Goal: Task Accomplishment & Management: Use online tool/utility

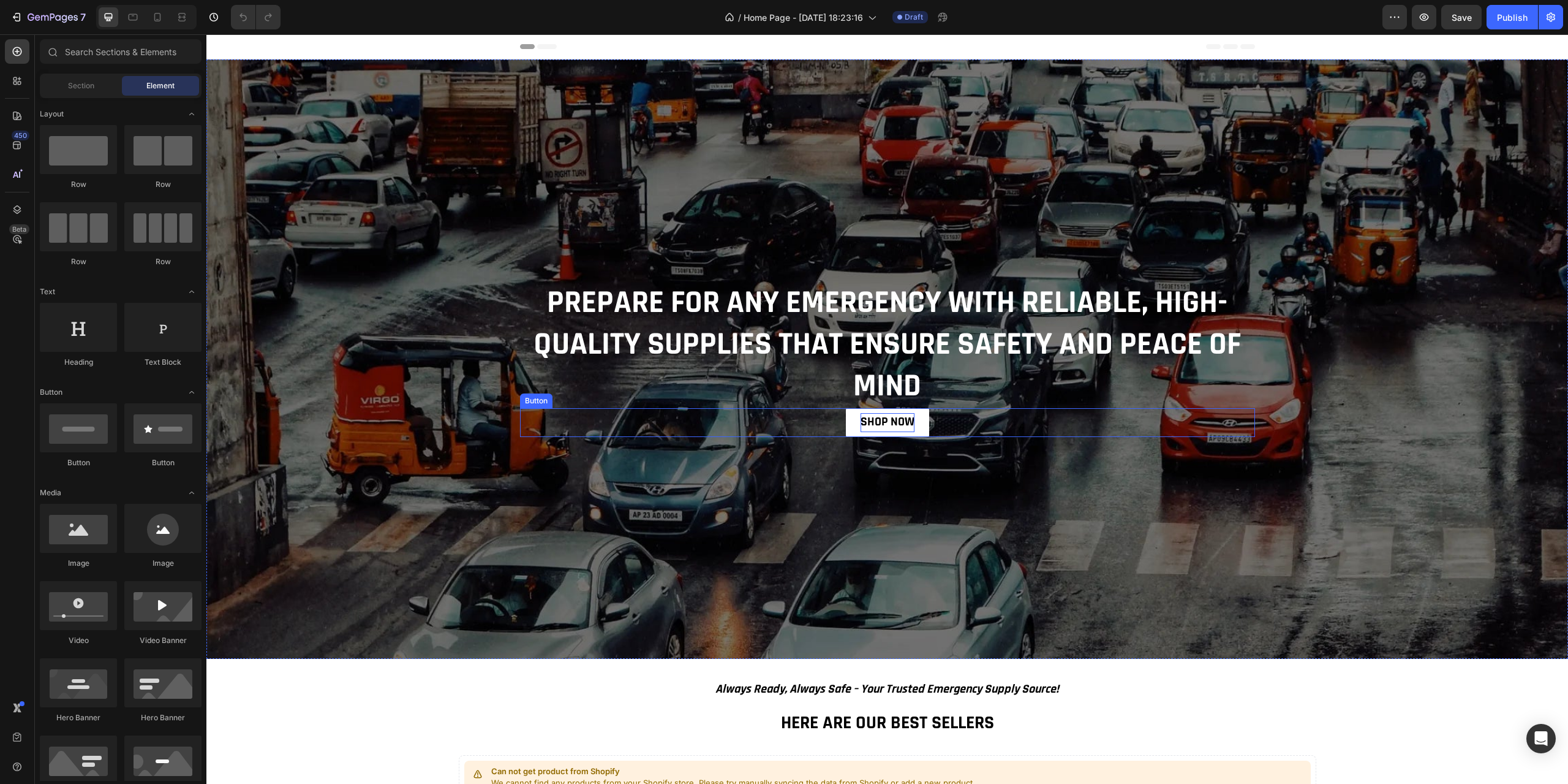
click at [897, 427] on strong "SHOP NOW" at bounding box center [888, 422] width 54 height 16
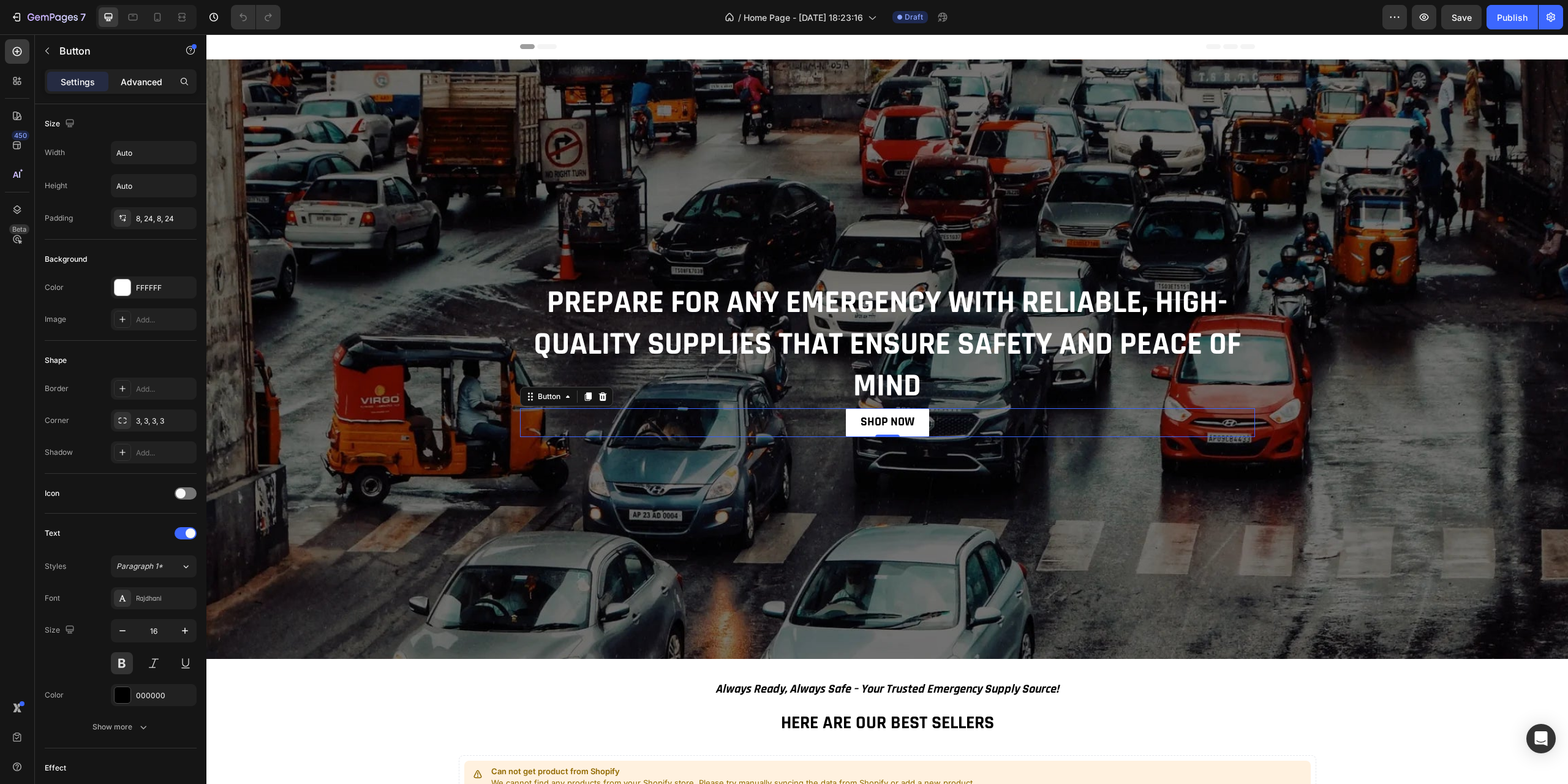
click at [142, 75] on p "Advanced" at bounding box center [142, 81] width 42 height 13
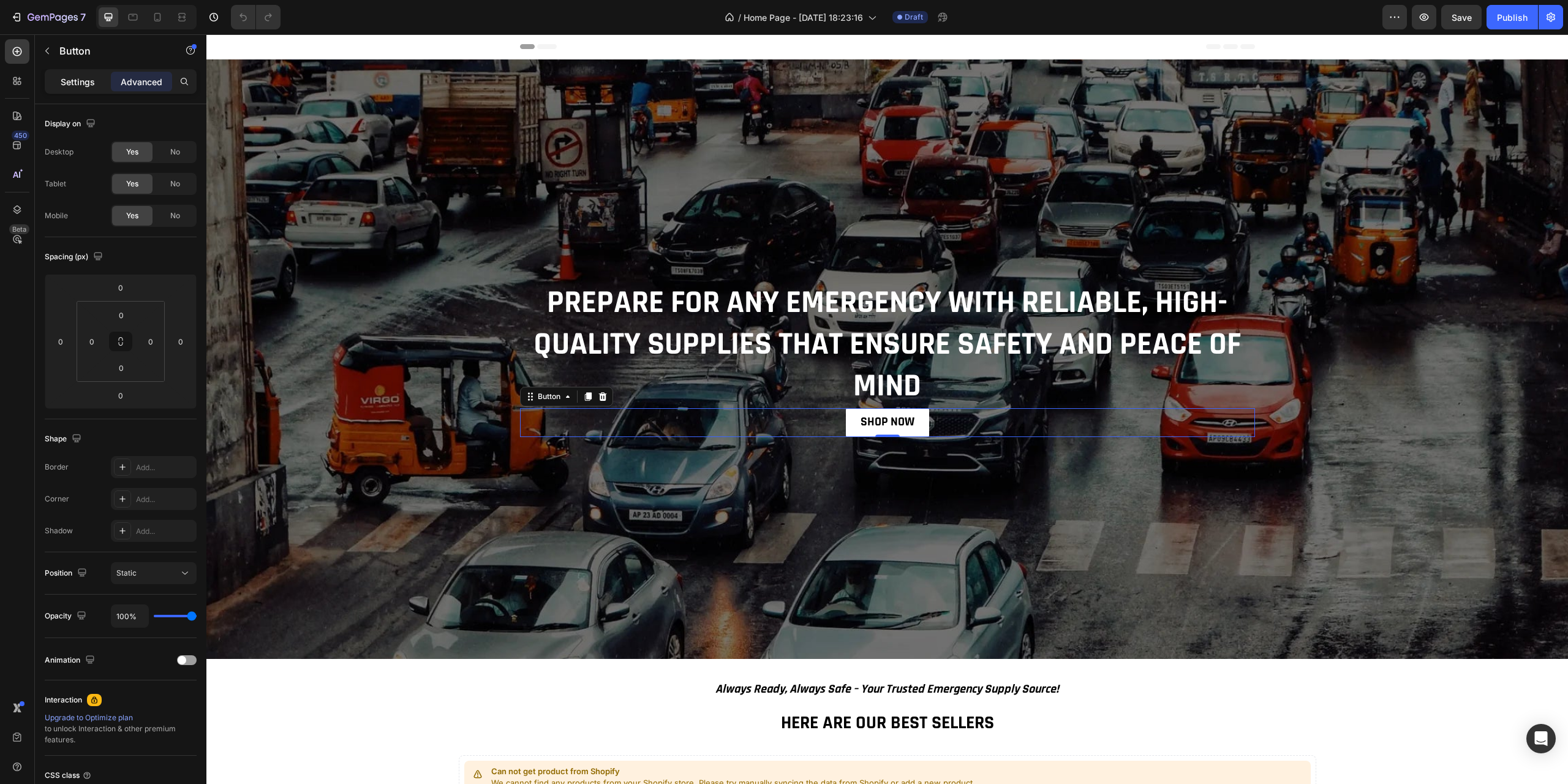
click at [84, 80] on p "Settings" at bounding box center [77, 81] width 34 height 13
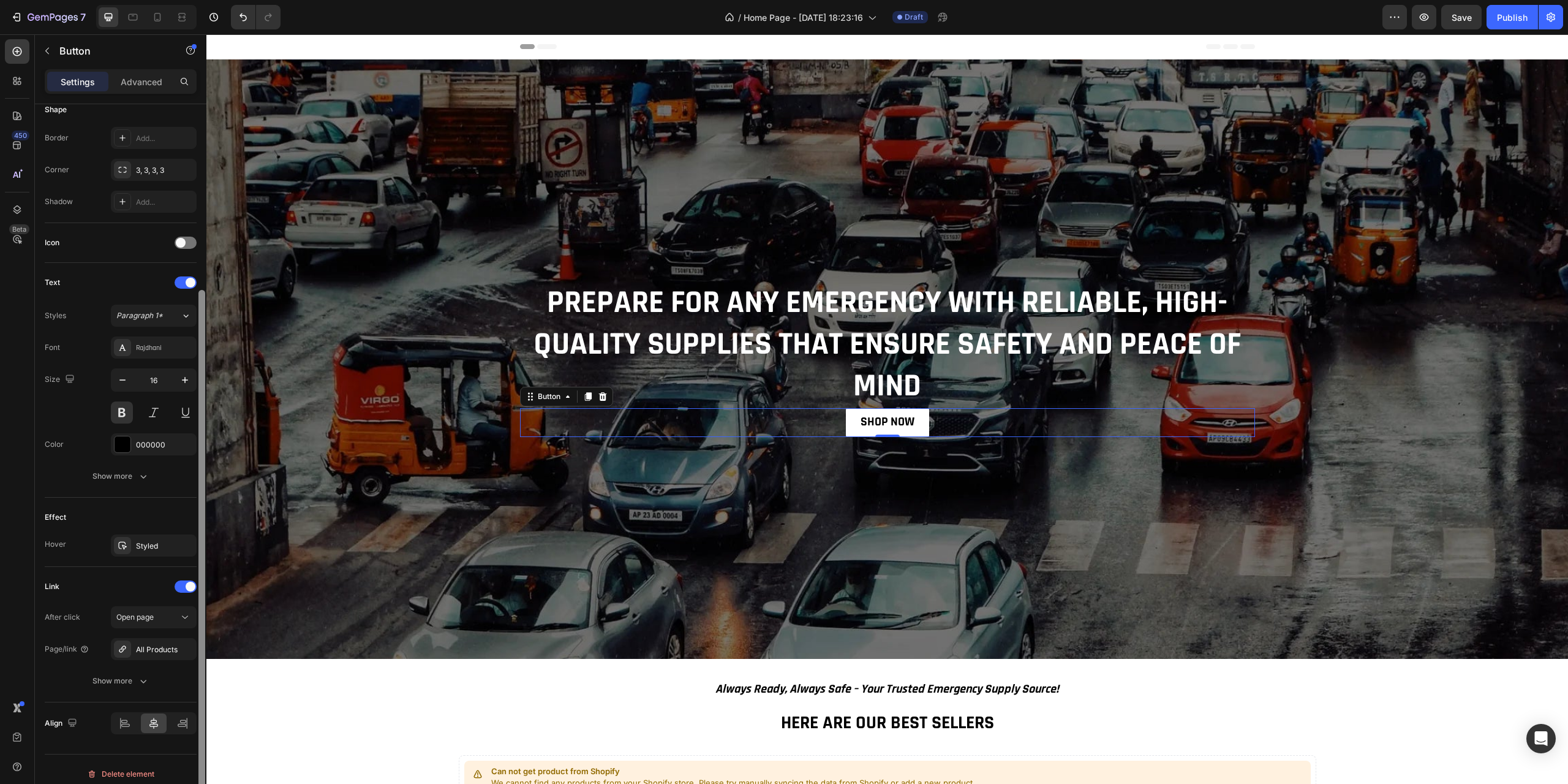
scroll to position [257, 0]
drag, startPoint x: 205, startPoint y: 551, endPoint x: 200, endPoint y: 750, distance: 199.1
click at [200, 750] on div at bounding box center [202, 557] width 7 height 526
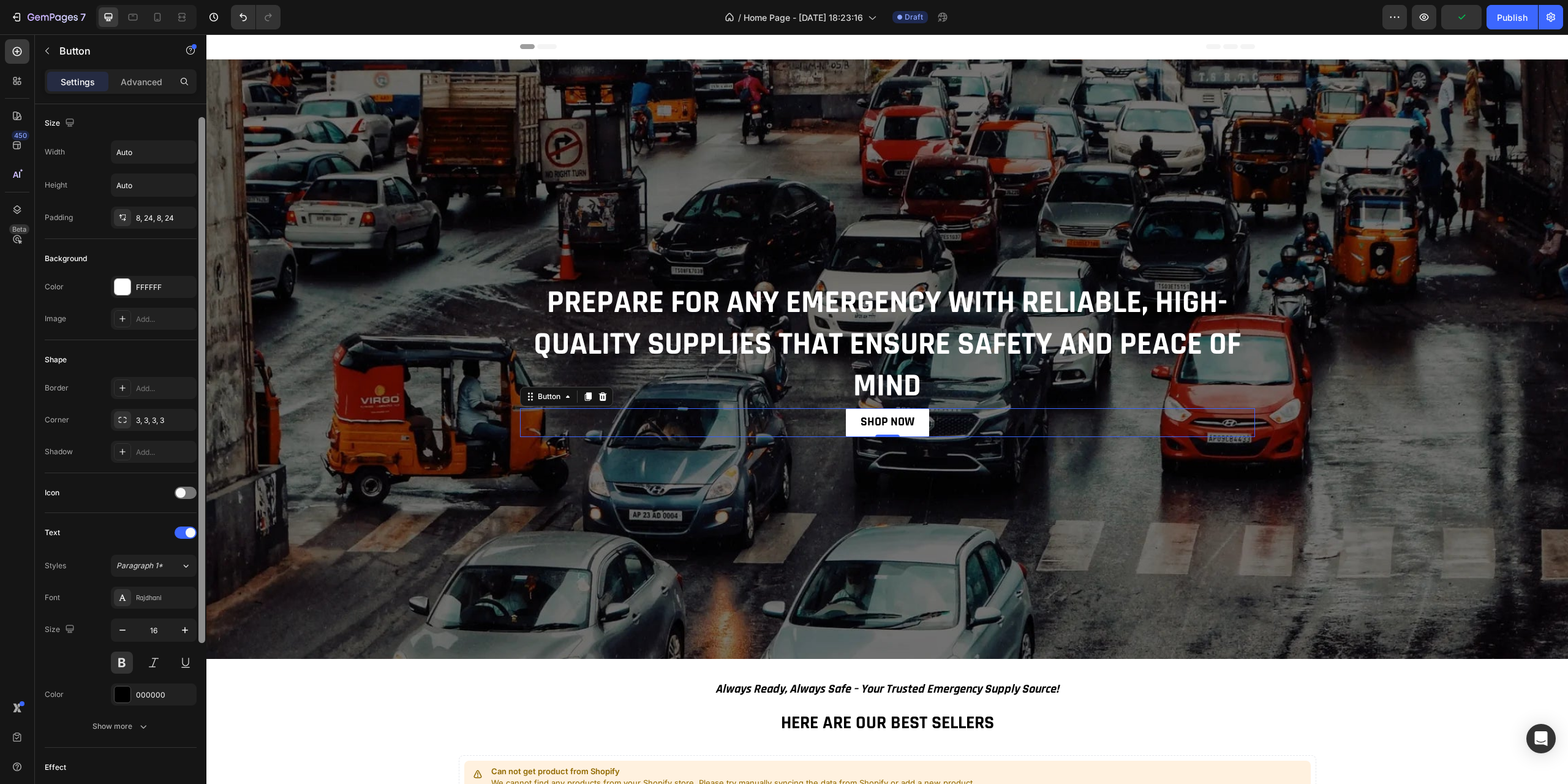
scroll to position [0, 0]
drag, startPoint x: 202, startPoint y: 315, endPoint x: 204, endPoint y: 38, distance: 277.0
click at [204, 38] on div "Sections(18) Elements(83) Section Element Hero Section Product Detail Brands Tr…" at bounding box center [120, 409] width 171 height 750
click at [43, 50] on icon "button" at bounding box center [47, 50] width 10 height 10
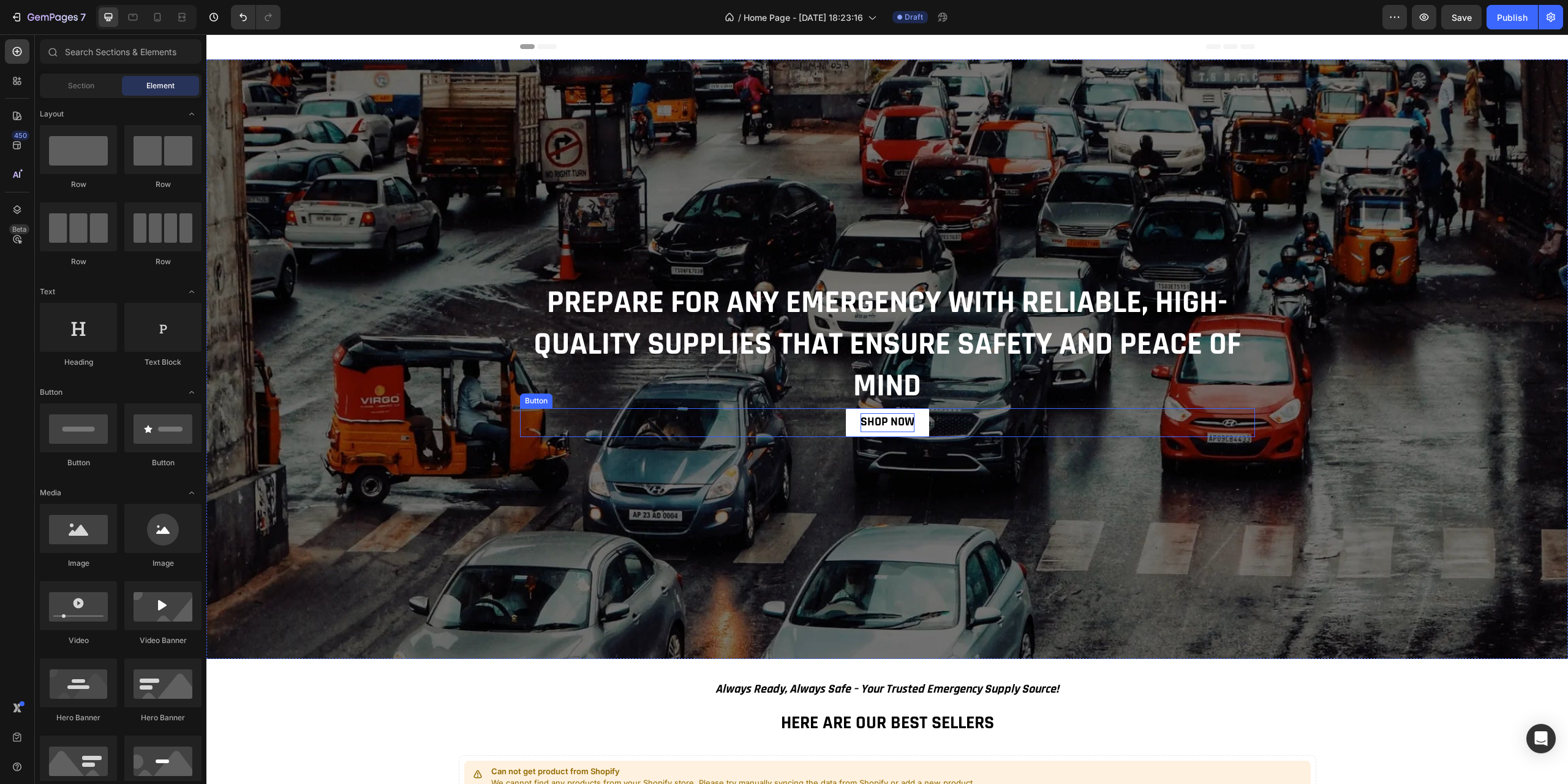
click at [878, 415] on strong "SHOP NOW" at bounding box center [888, 422] width 54 height 16
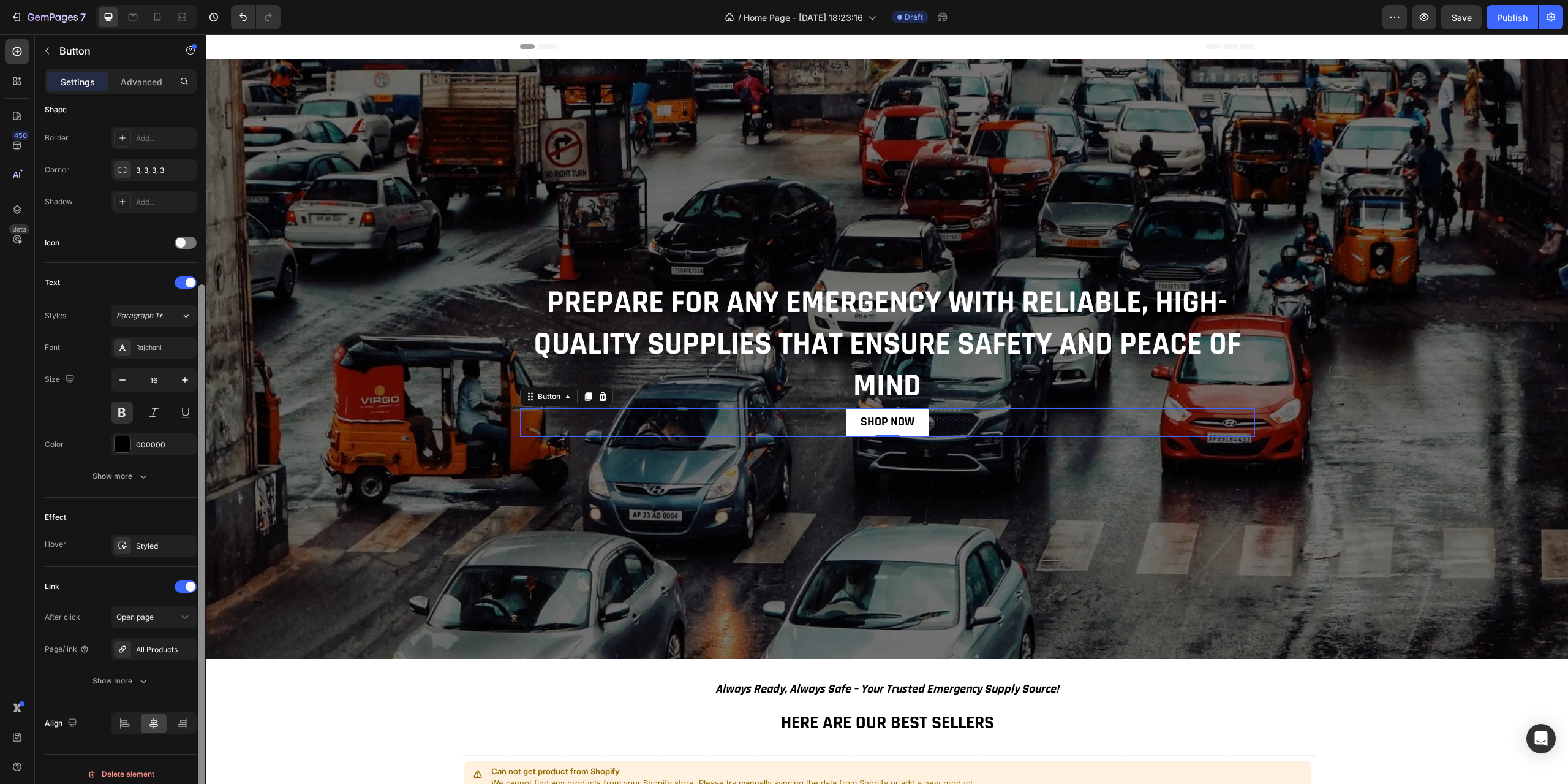
scroll to position [257, 0]
drag, startPoint x: 204, startPoint y: 503, endPoint x: 202, endPoint y: 720, distance: 217.0
click at [198, 720] on div at bounding box center [202, 557] width 7 height 526
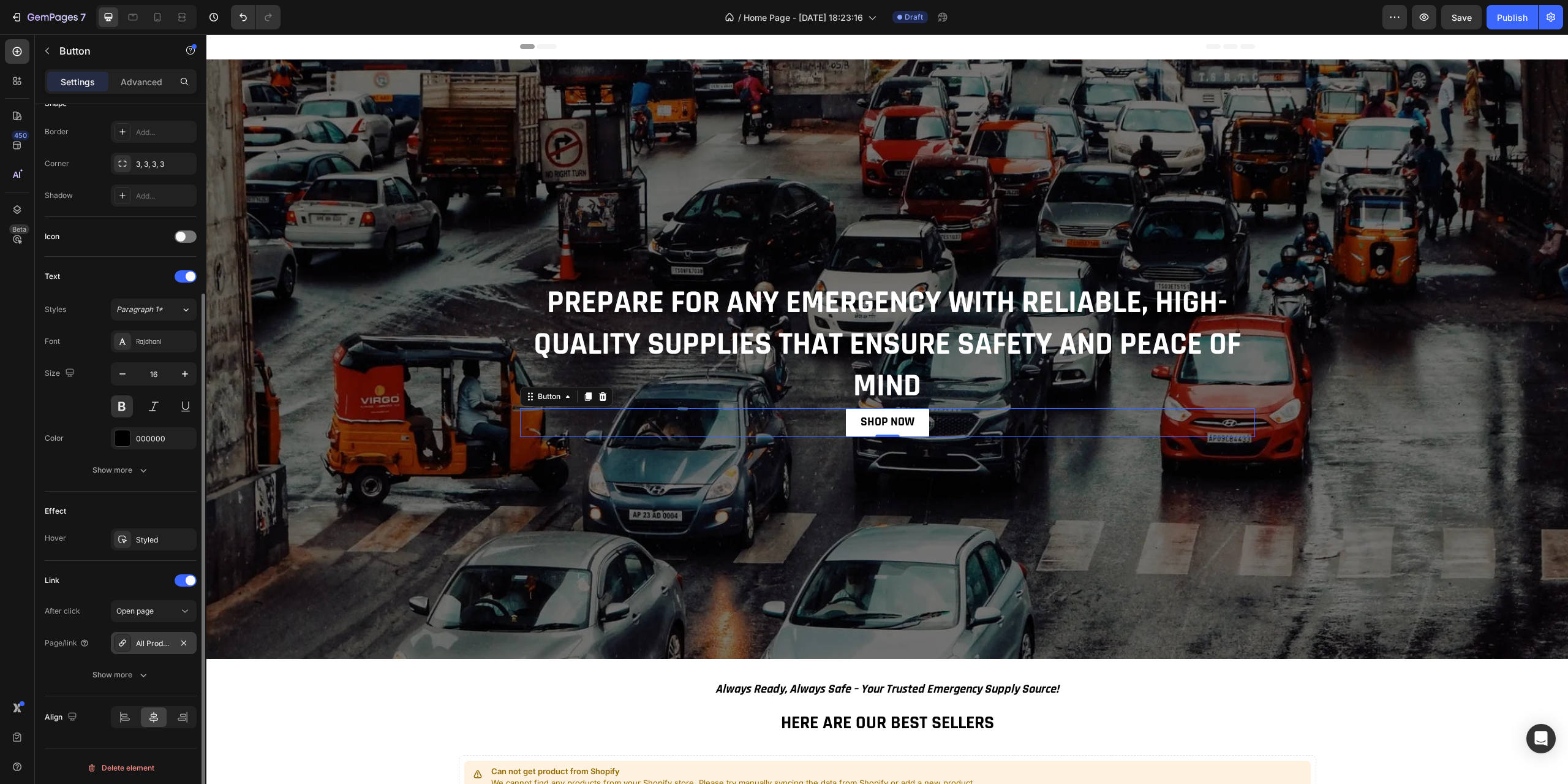
click at [156, 641] on div "All Products" at bounding box center [153, 643] width 36 height 11
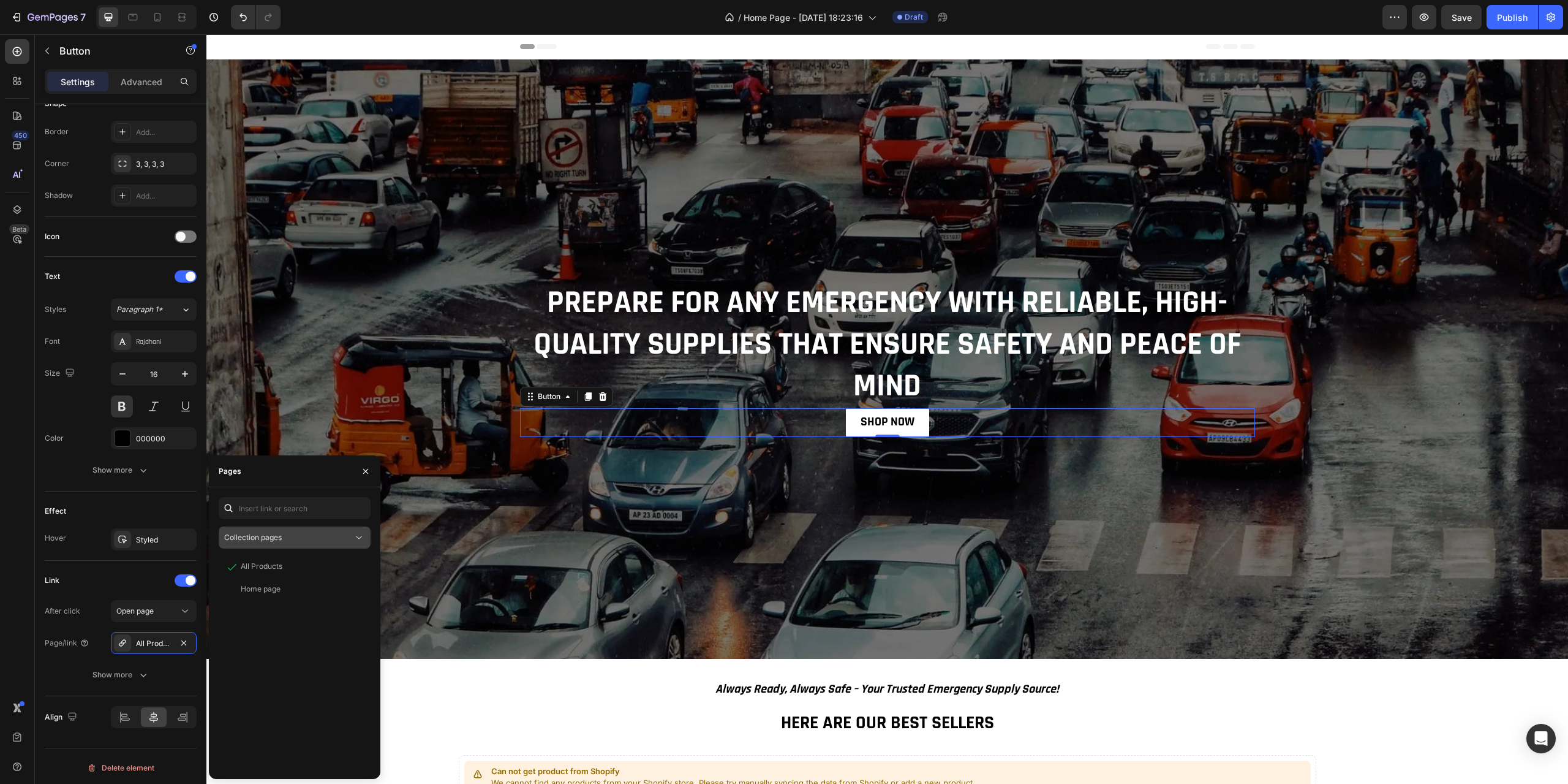
click at [346, 536] on div "Collection pages" at bounding box center [288, 537] width 128 height 11
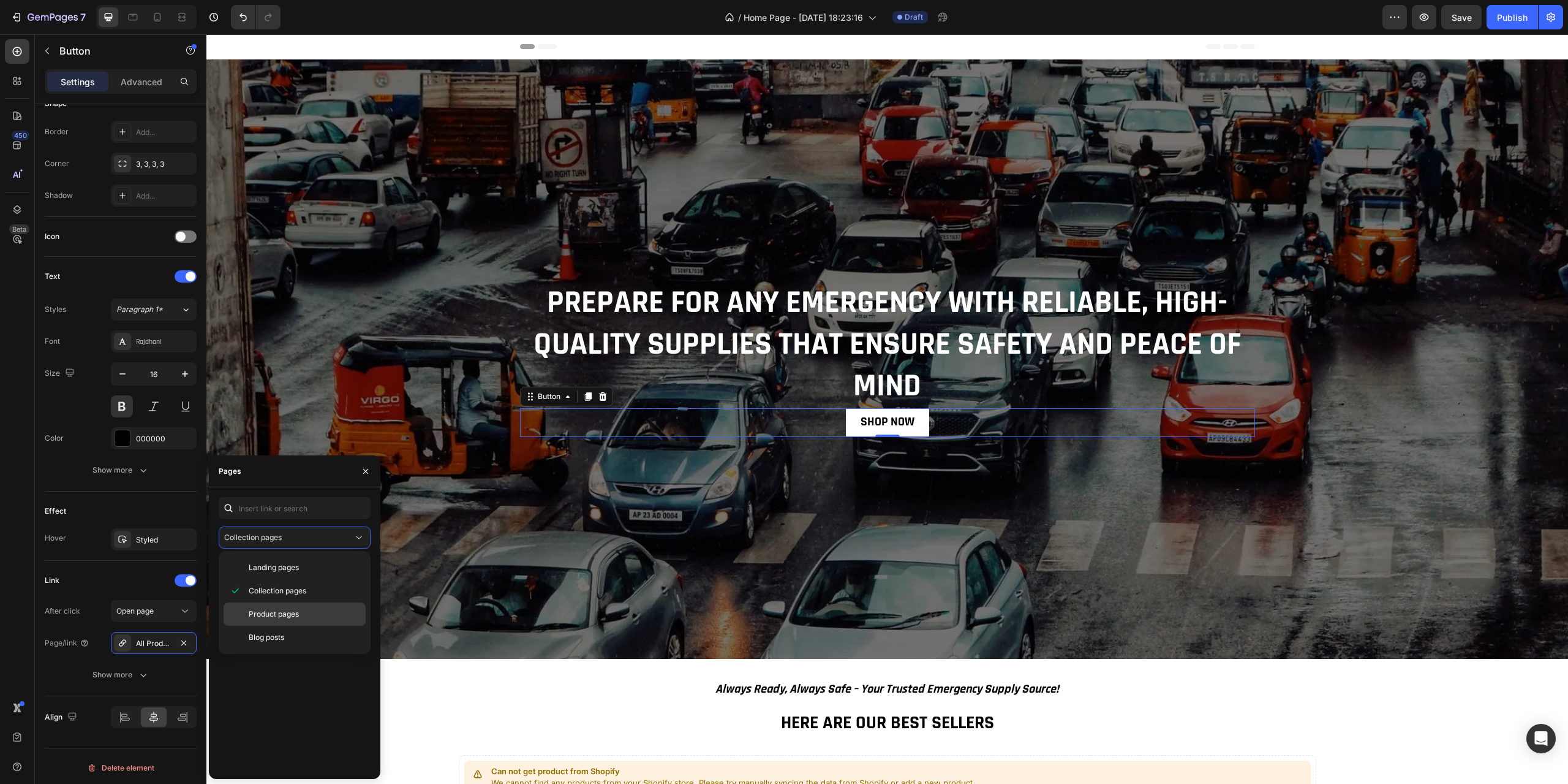
click at [289, 615] on span "Product pages" at bounding box center [274, 614] width 50 height 11
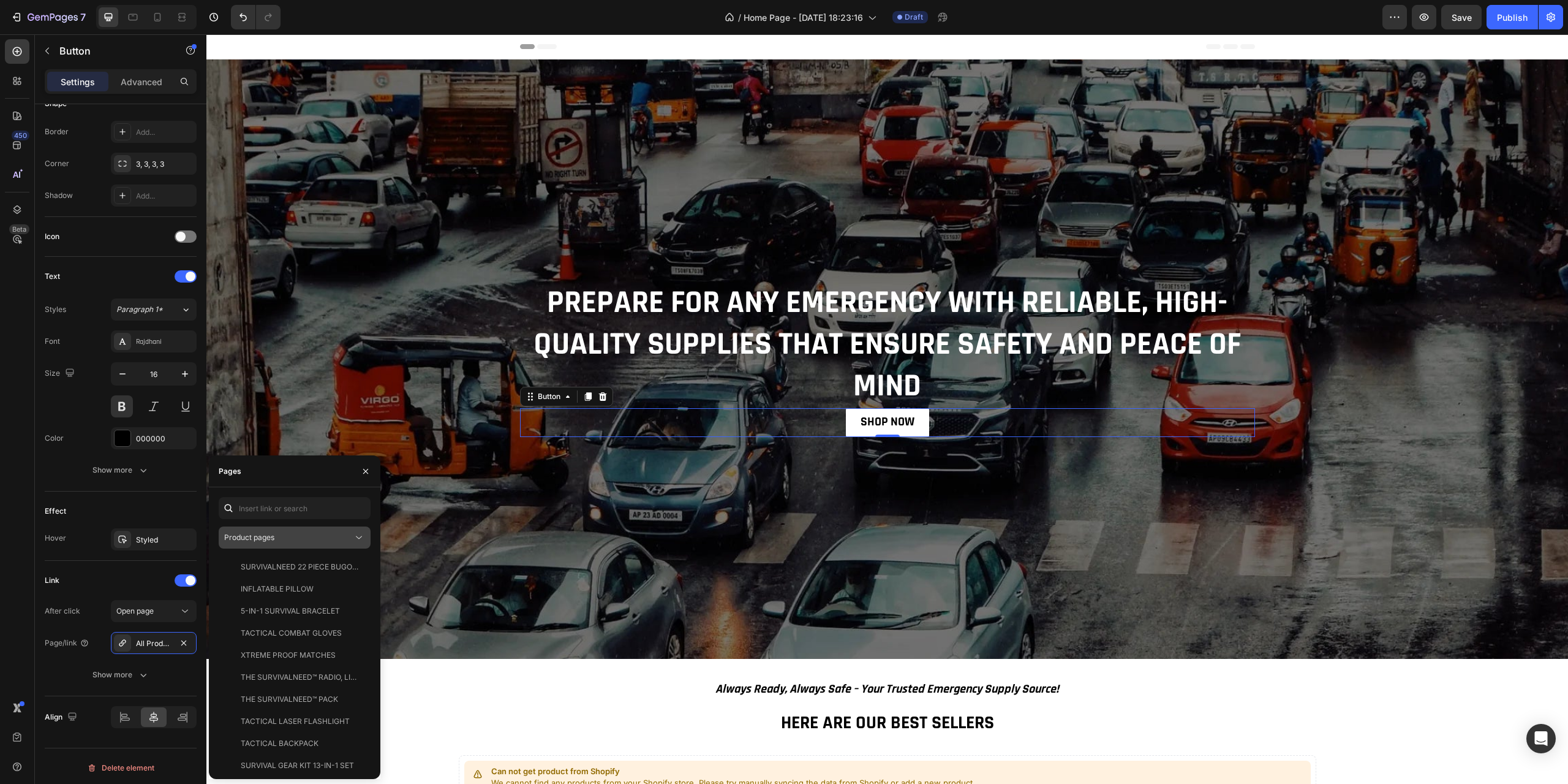
click at [335, 541] on div "Product pages" at bounding box center [288, 537] width 128 height 11
click at [296, 595] on span "Collection pages" at bounding box center [278, 590] width 58 height 11
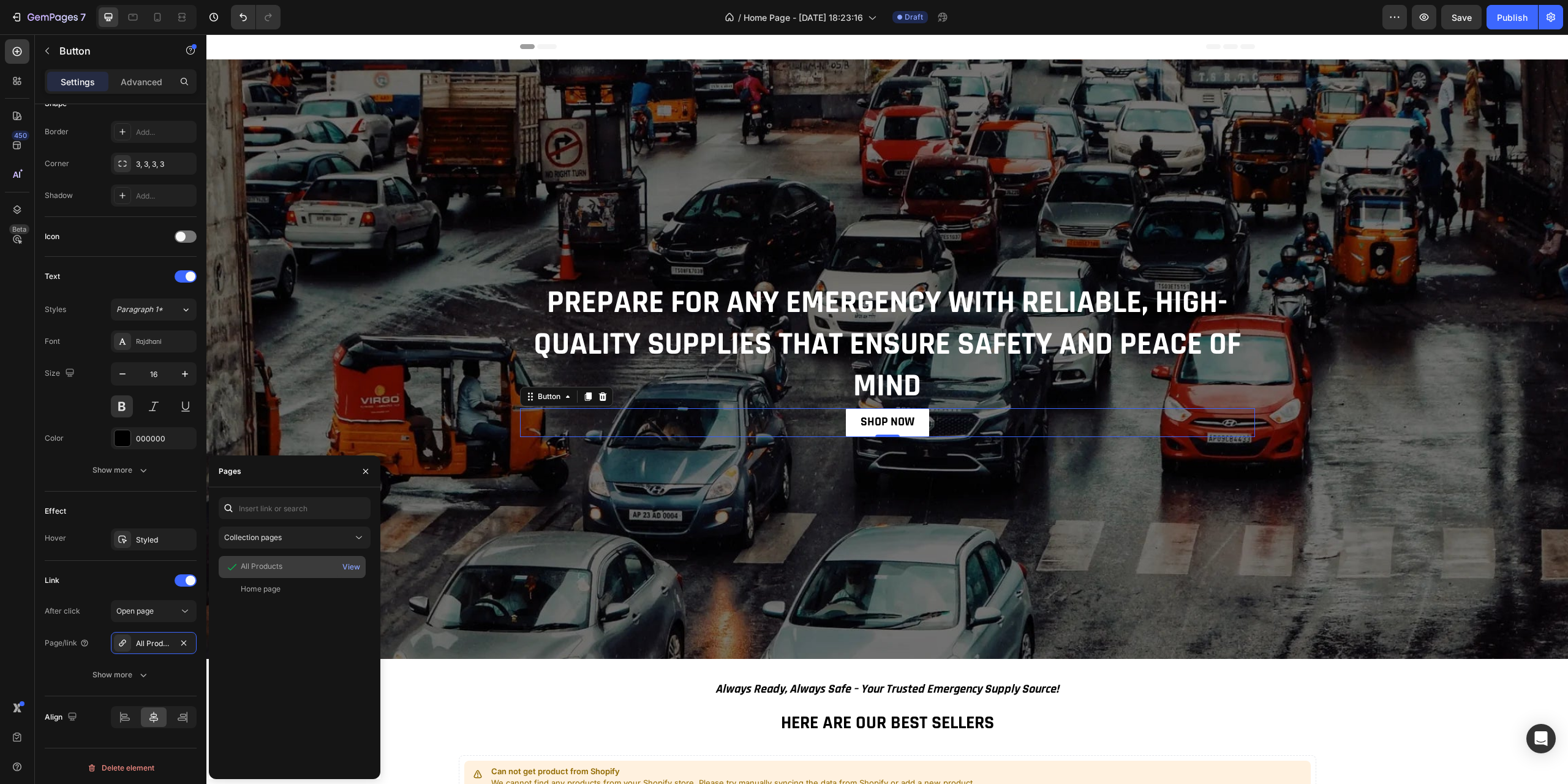
click at [300, 564] on div "All Products" at bounding box center [292, 567] width 137 height 12
click at [114, 494] on div "Effect Hover Styled" at bounding box center [121, 526] width 152 height 69
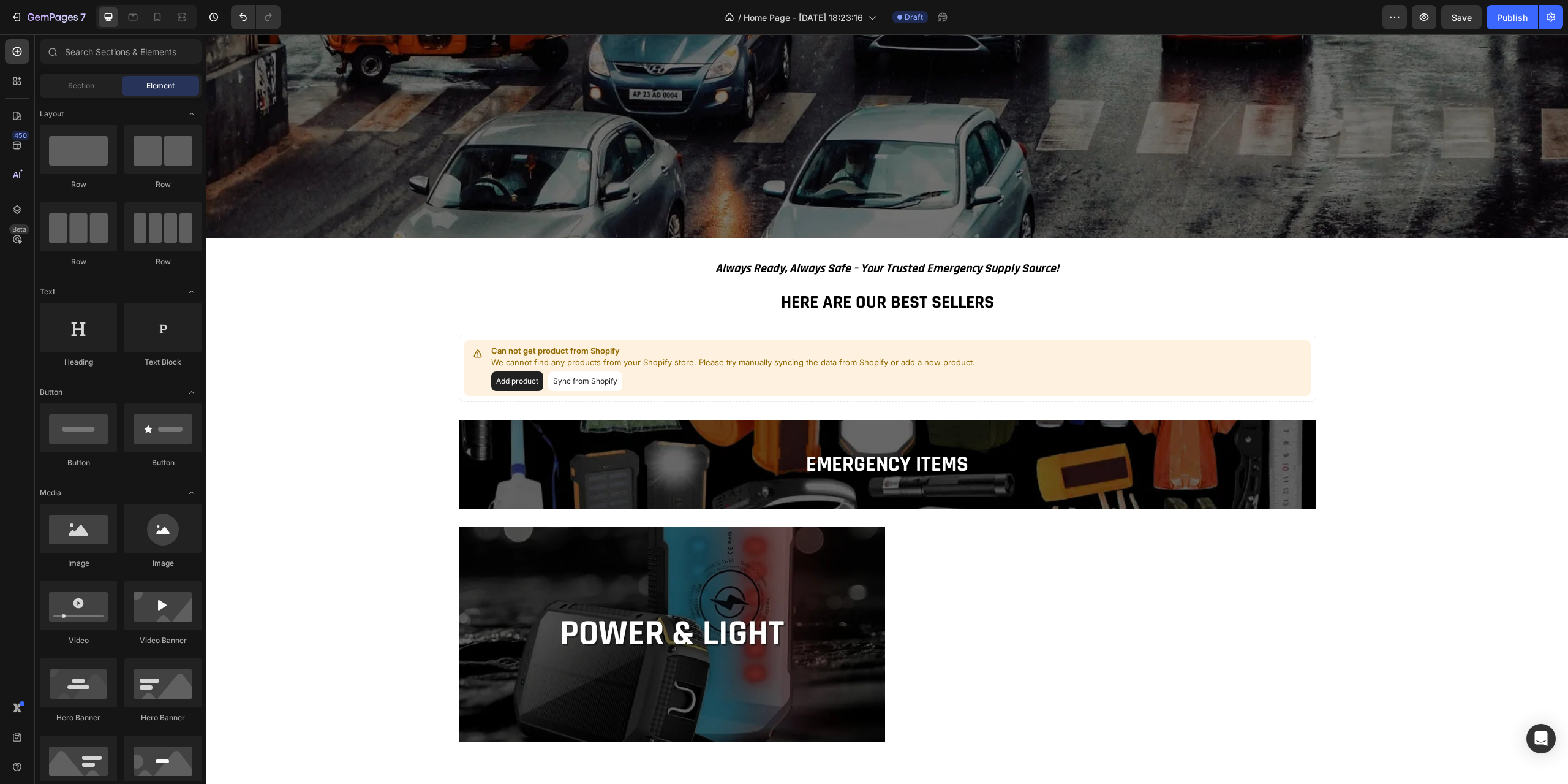
scroll to position [527, 0]
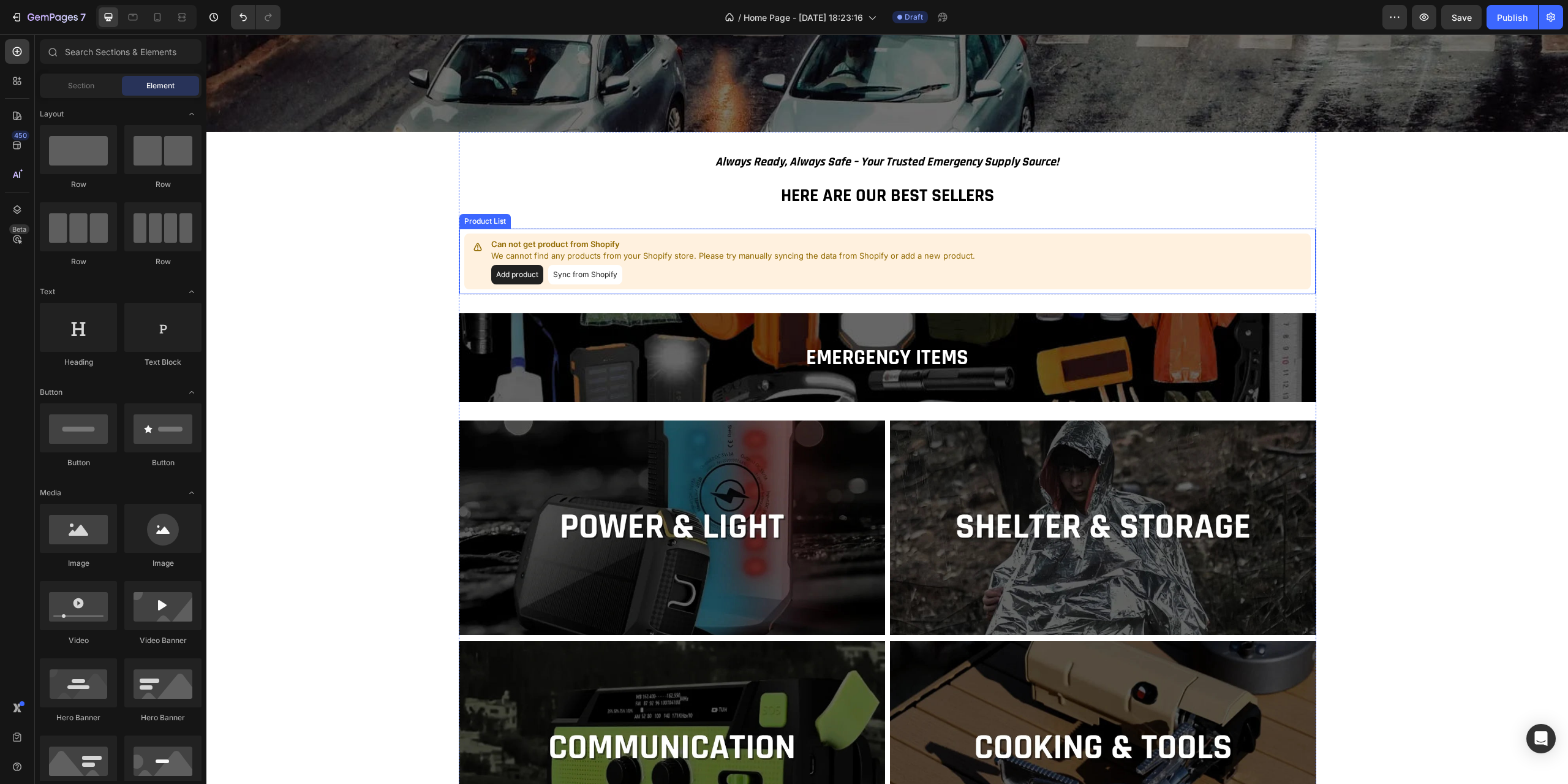
click at [792, 260] on p "We cannot find any products from your Shopify store. Please try manually syncin…" at bounding box center [733, 256] width 484 height 12
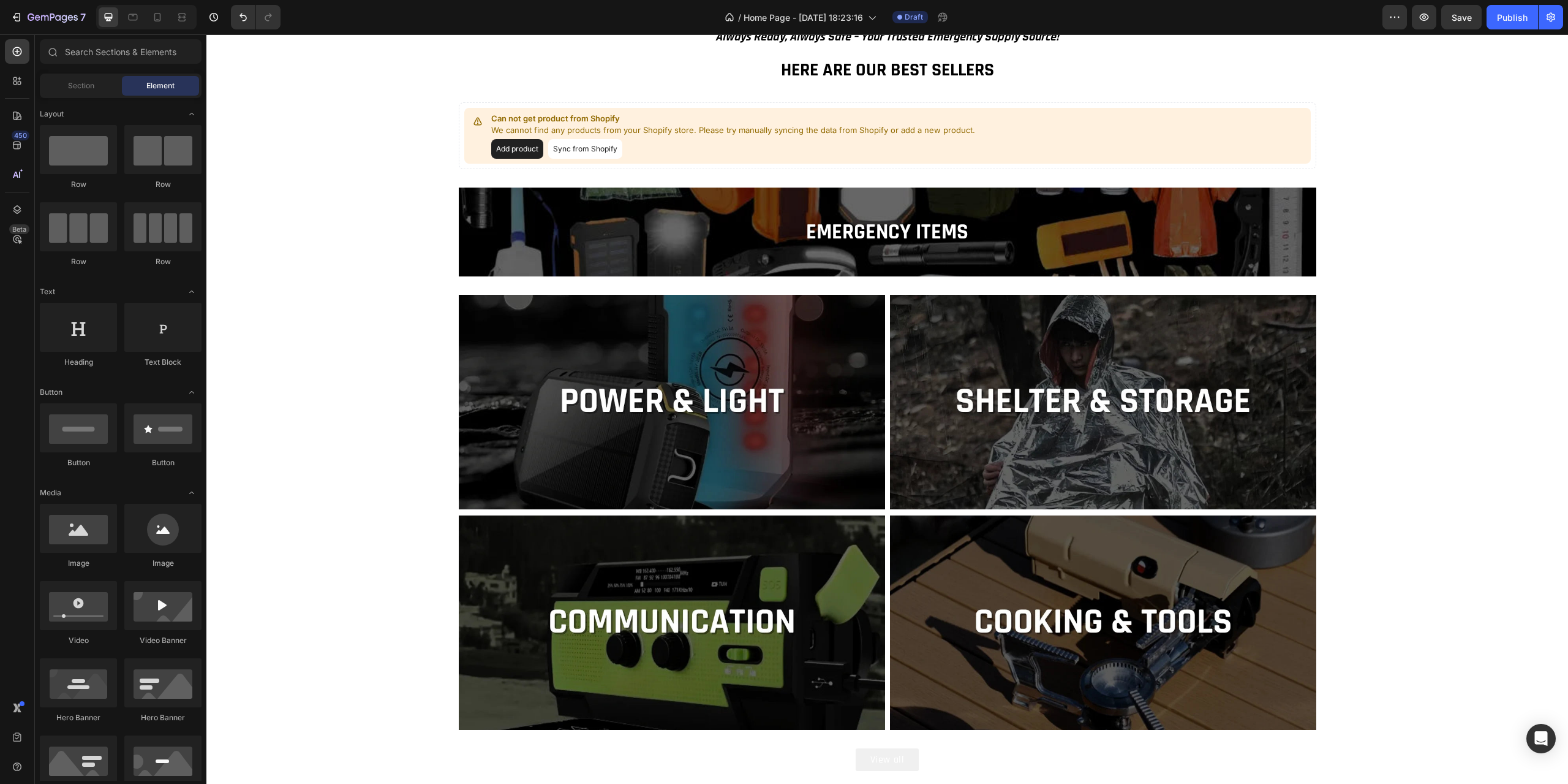
scroll to position [803, 0]
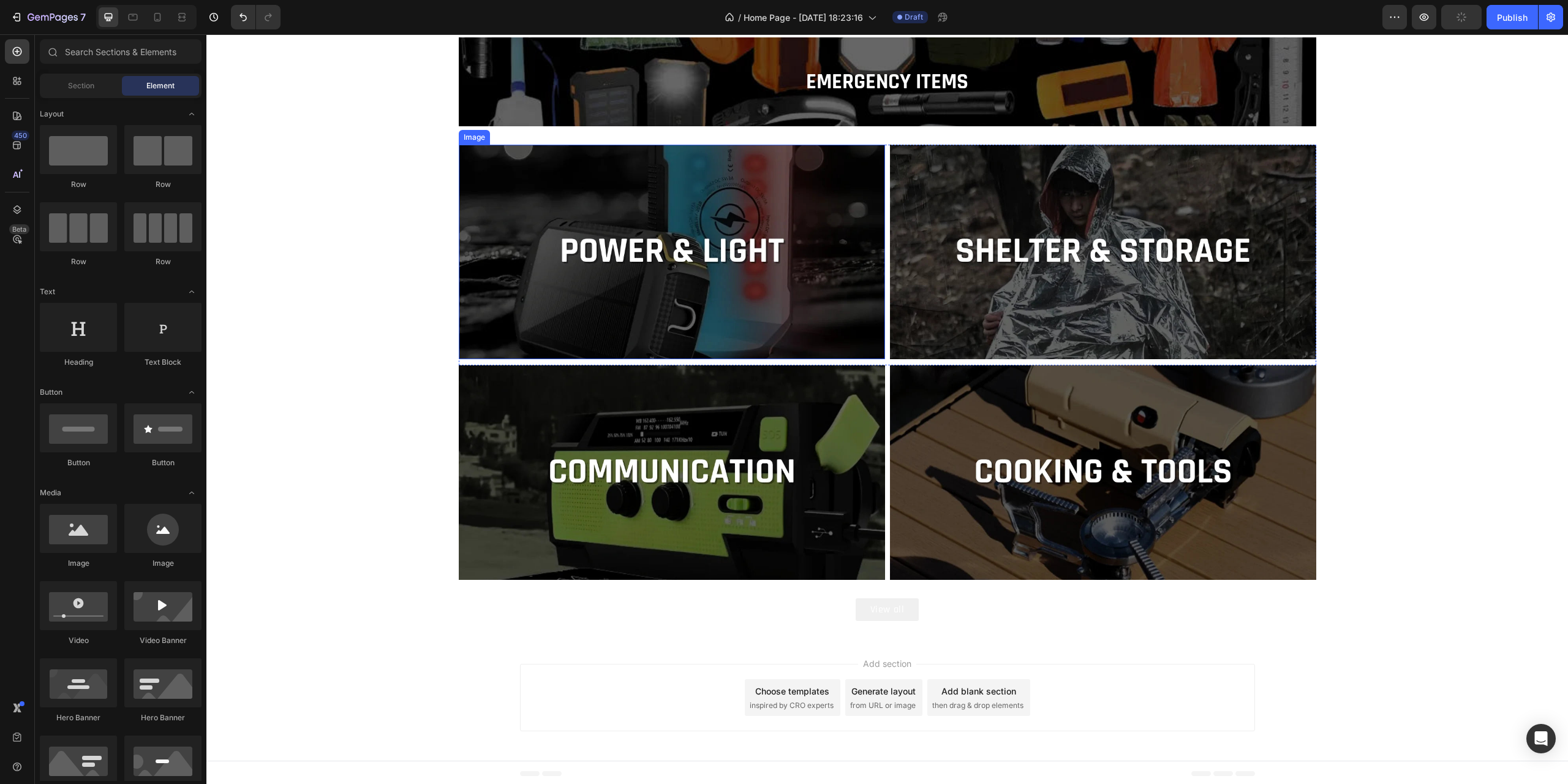
click at [678, 319] on img at bounding box center [672, 251] width 426 height 214
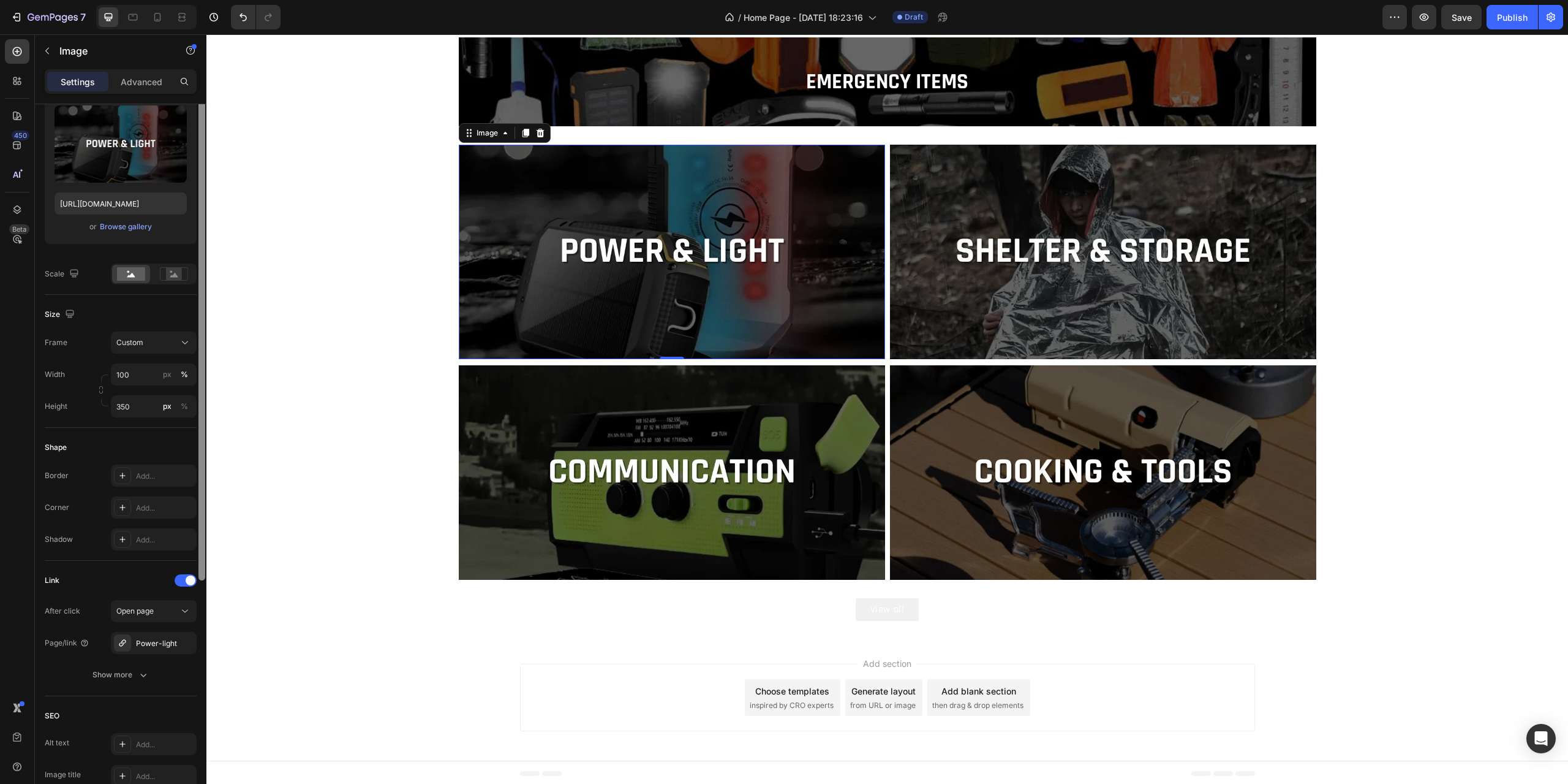
scroll to position [155, 0]
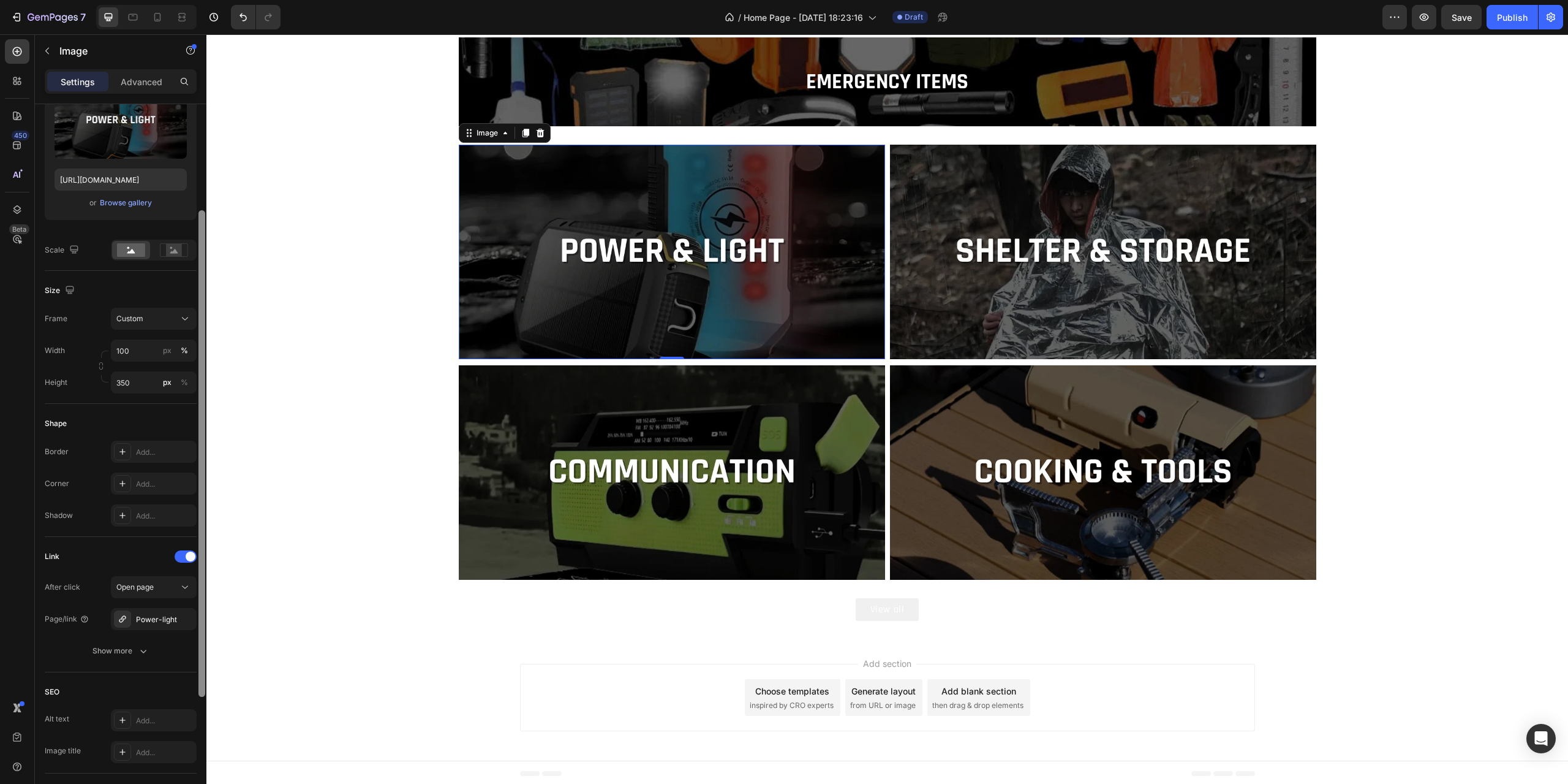
drag, startPoint x: 406, startPoint y: 660, endPoint x: 354, endPoint y: 668, distance: 52.6
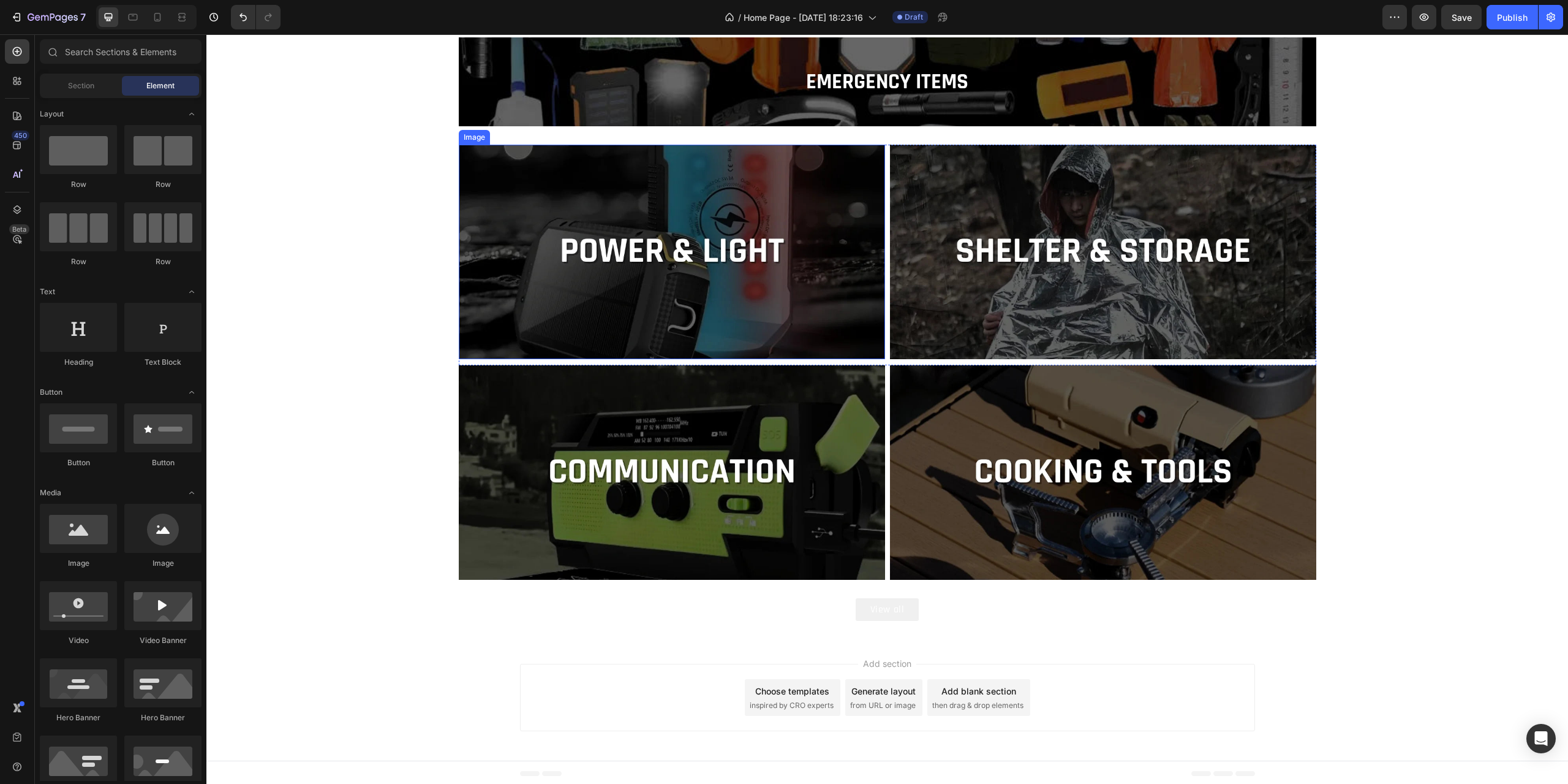
click at [669, 260] on img at bounding box center [672, 251] width 426 height 214
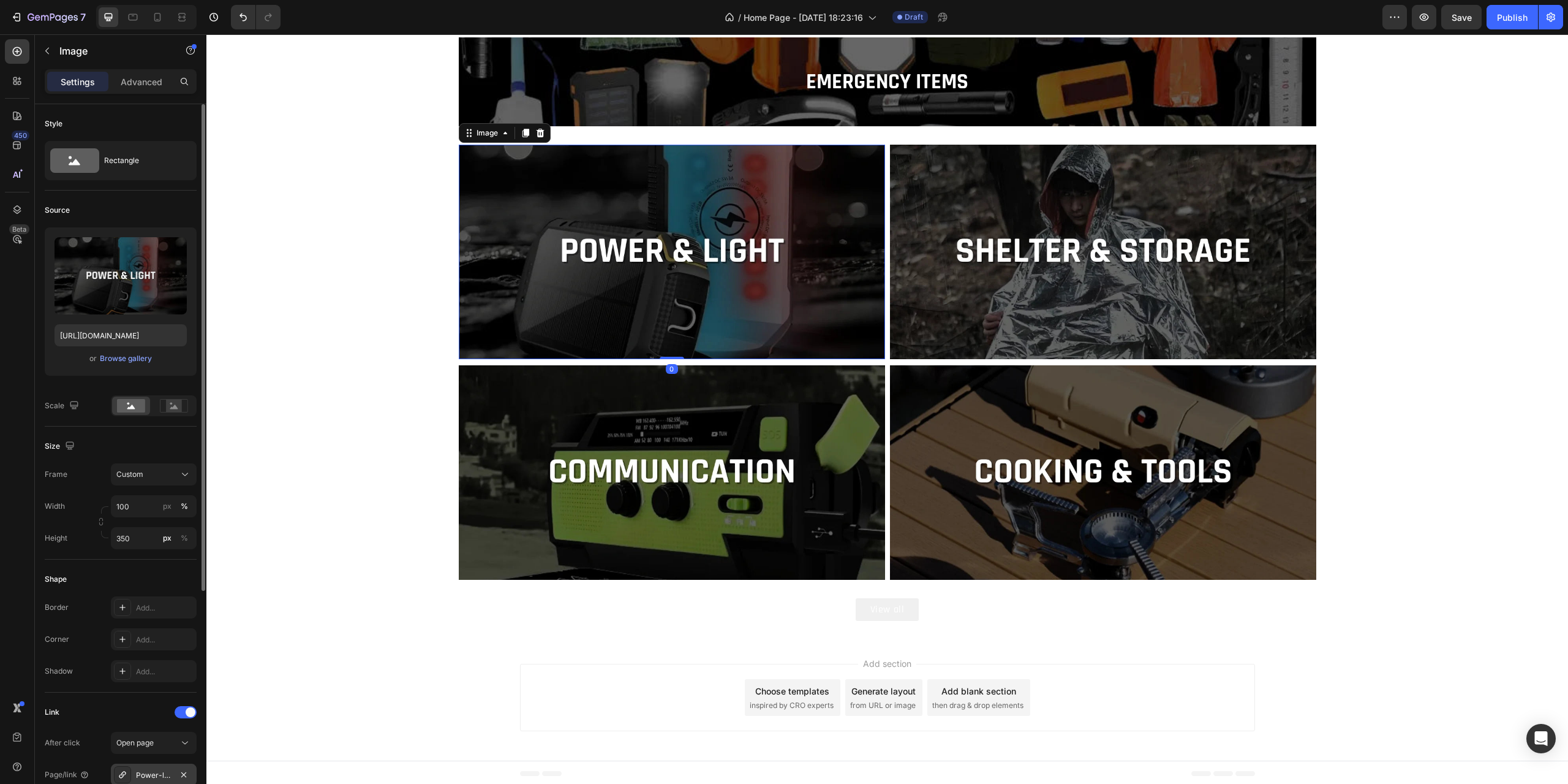
click at [147, 771] on div "Power-light" at bounding box center [153, 775] width 36 height 11
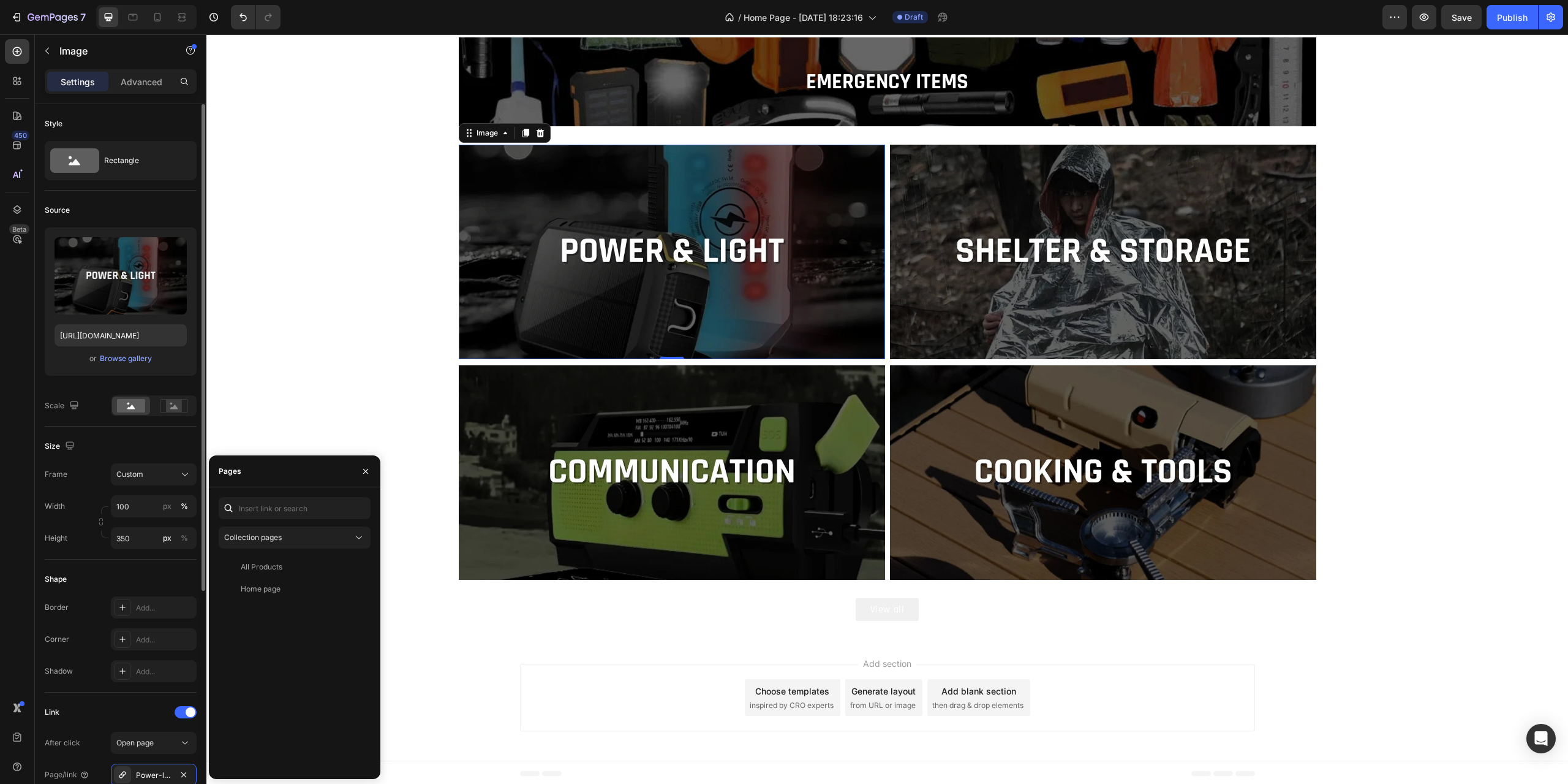
click at [179, 563] on div "Shape Border Add... Corner Add... Shadow Add..." at bounding box center [121, 626] width 152 height 133
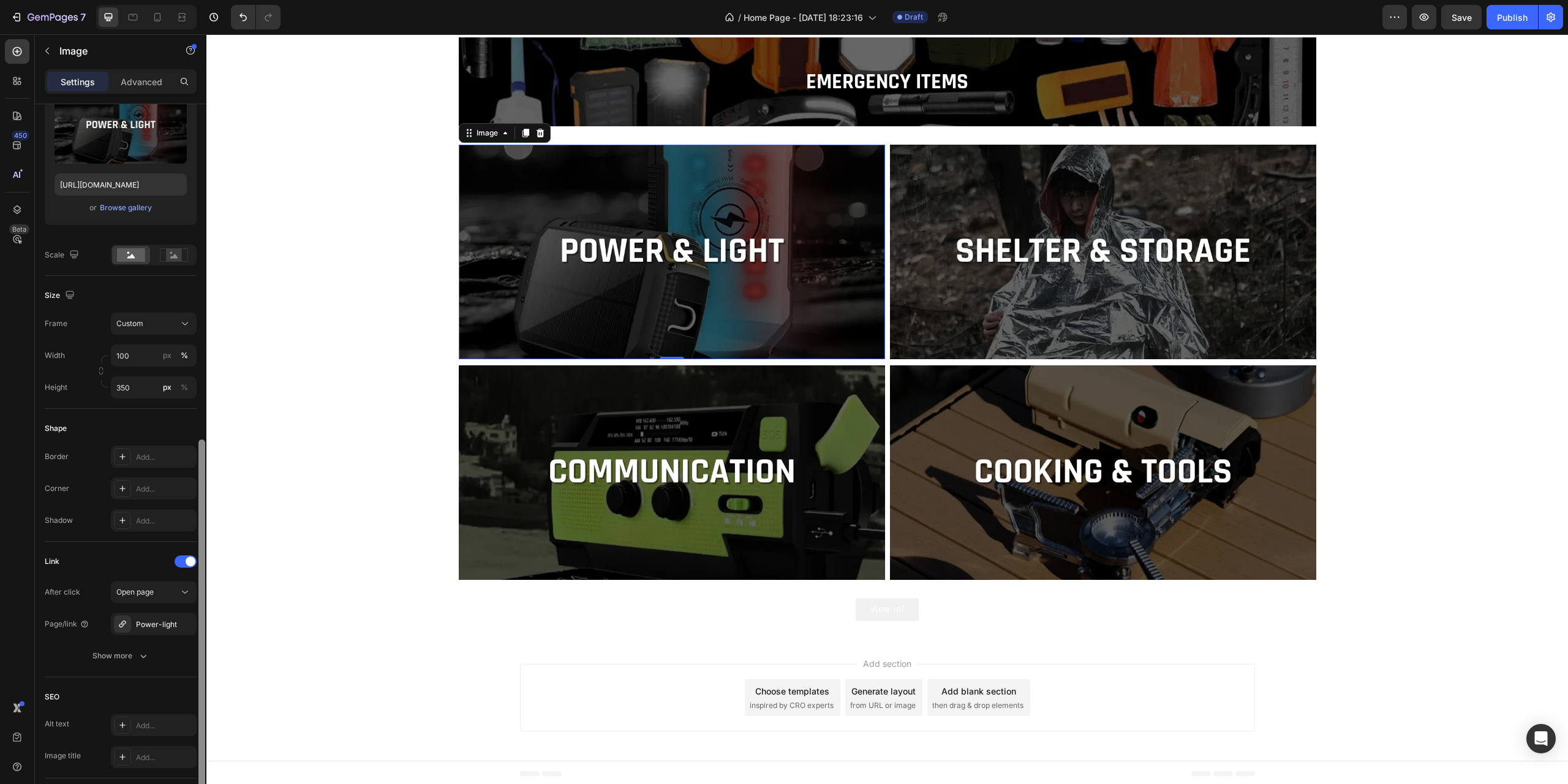
scroll to position [289, 0]
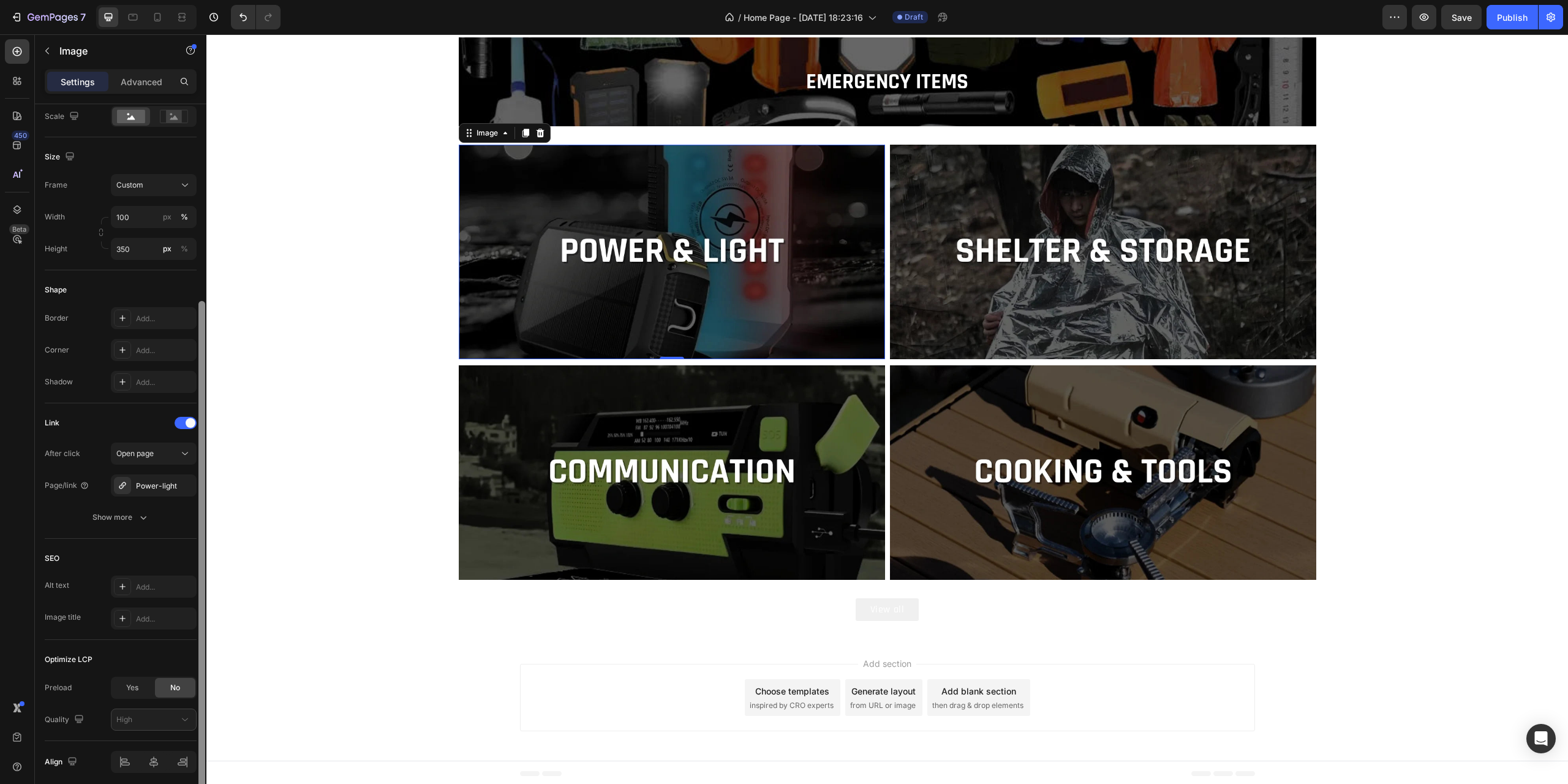
drag, startPoint x: 202, startPoint y: 564, endPoint x: 206, endPoint y: 762, distance: 198.0
click at [206, 762] on div at bounding box center [202, 462] width 9 height 715
click at [891, 609] on p "View all" at bounding box center [887, 609] width 34 height 13
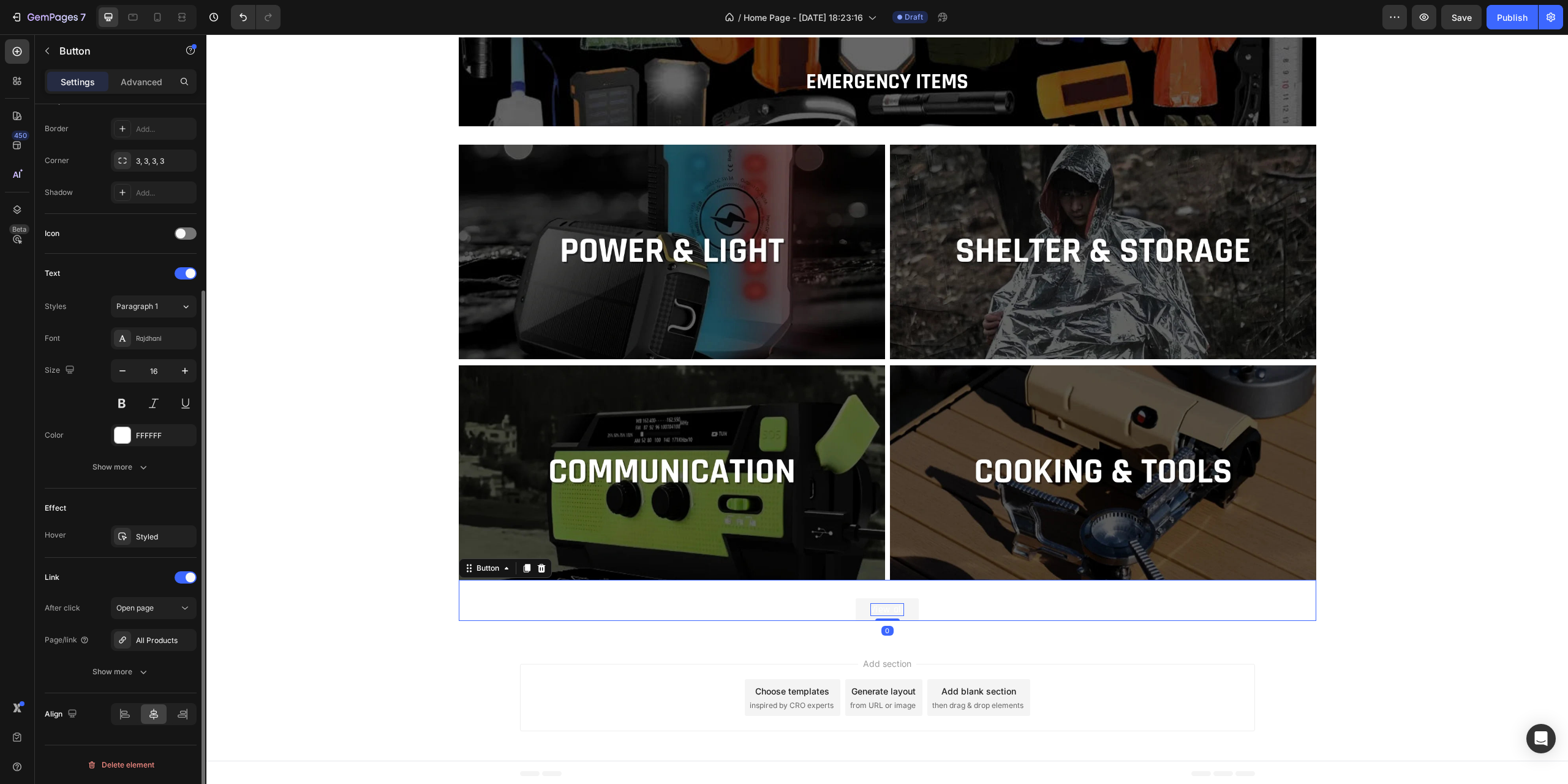
scroll to position [0, 0]
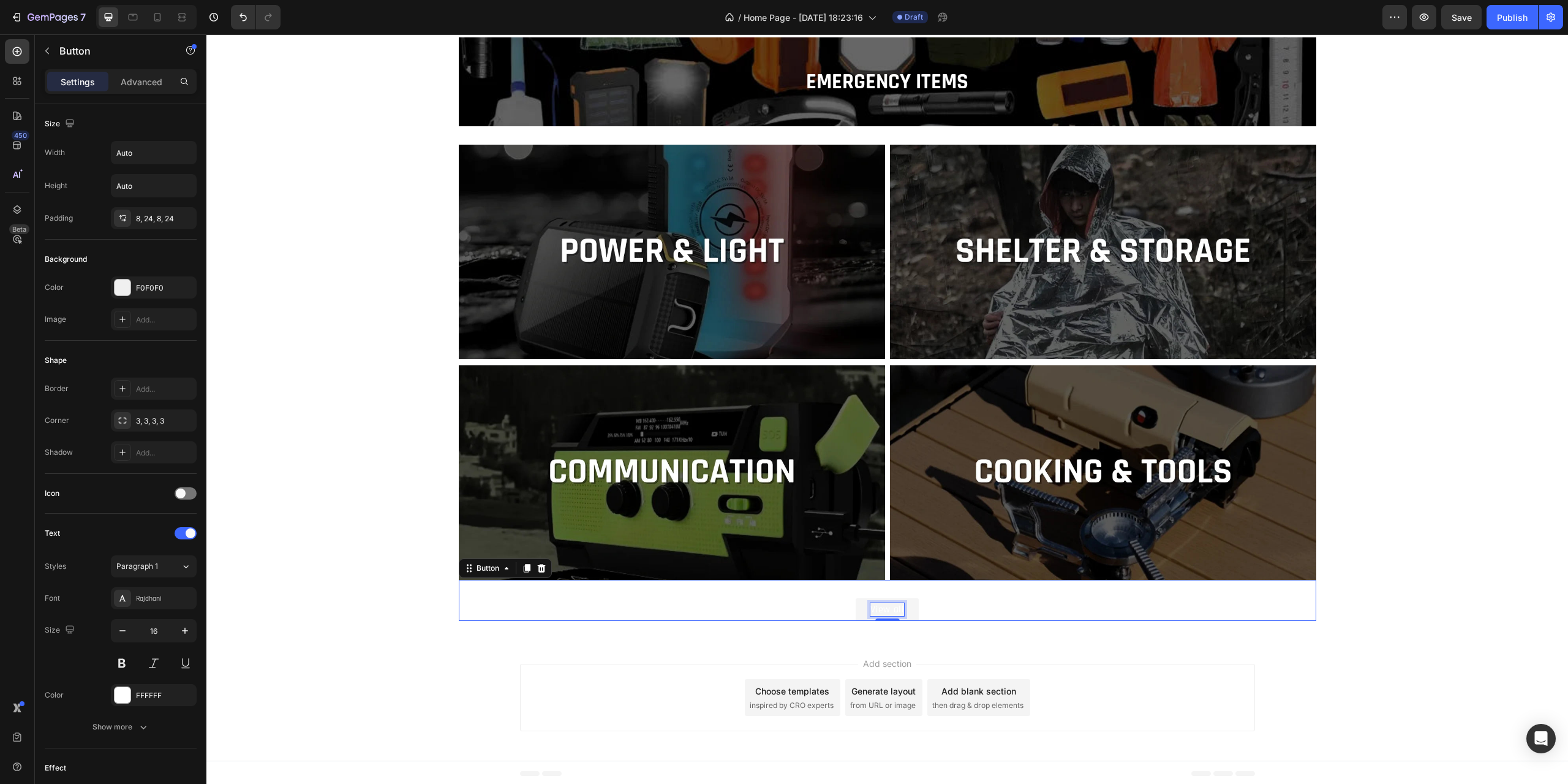
click at [891, 610] on p "View all" at bounding box center [887, 609] width 34 height 13
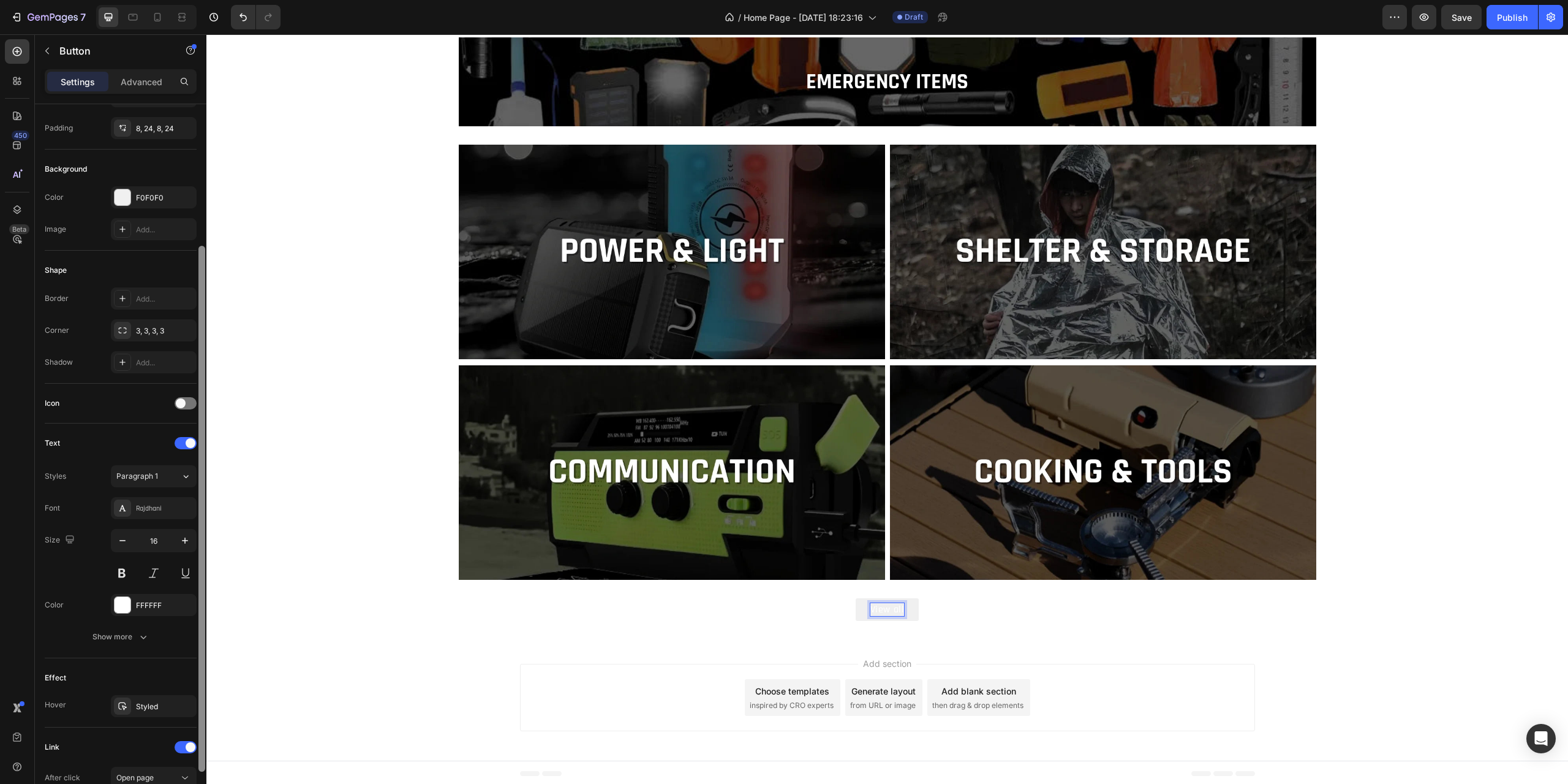
scroll to position [142, 0]
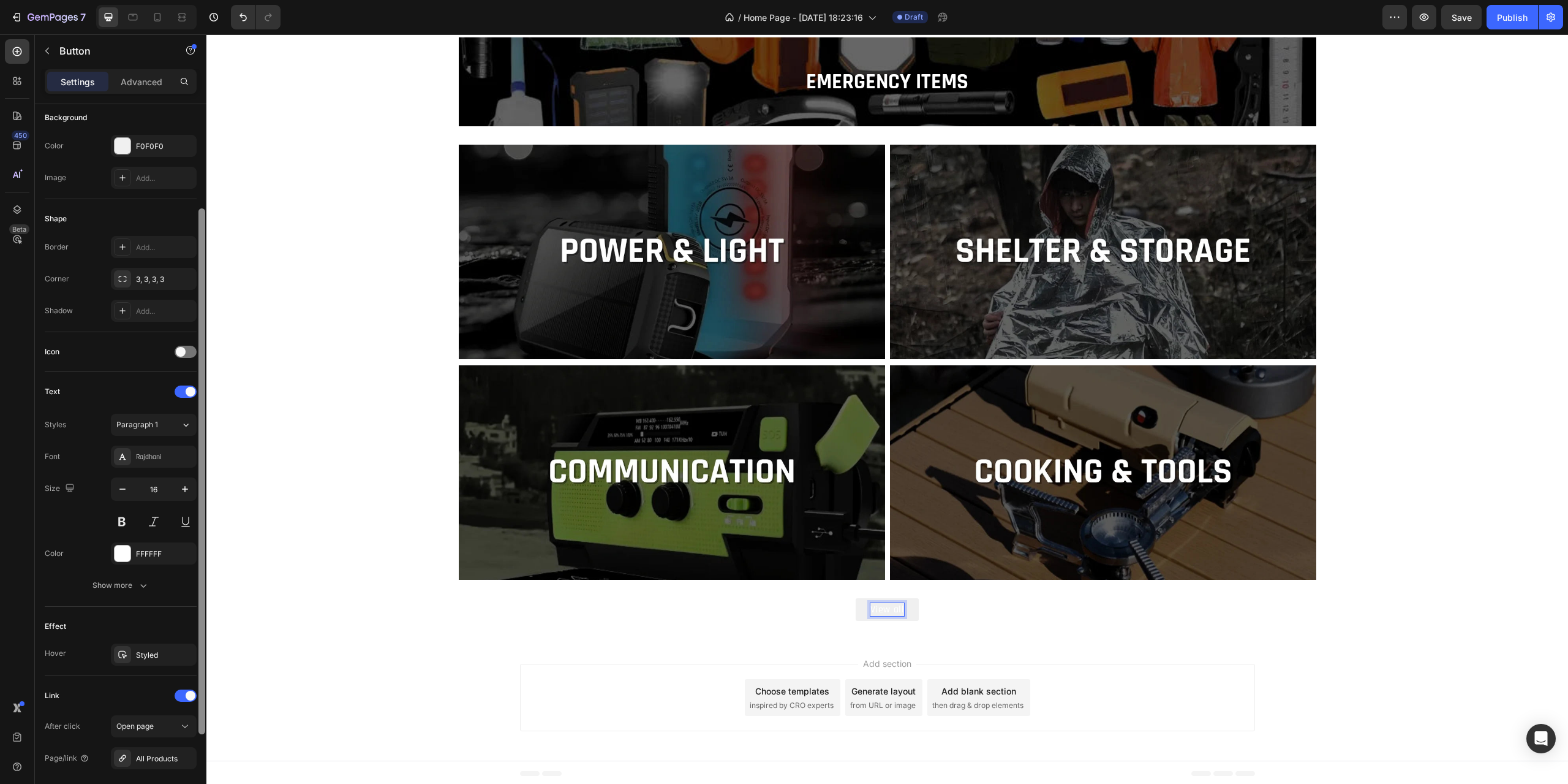
drag, startPoint x: 409, startPoint y: 637, endPoint x: 208, endPoint y: 767, distance: 239.4
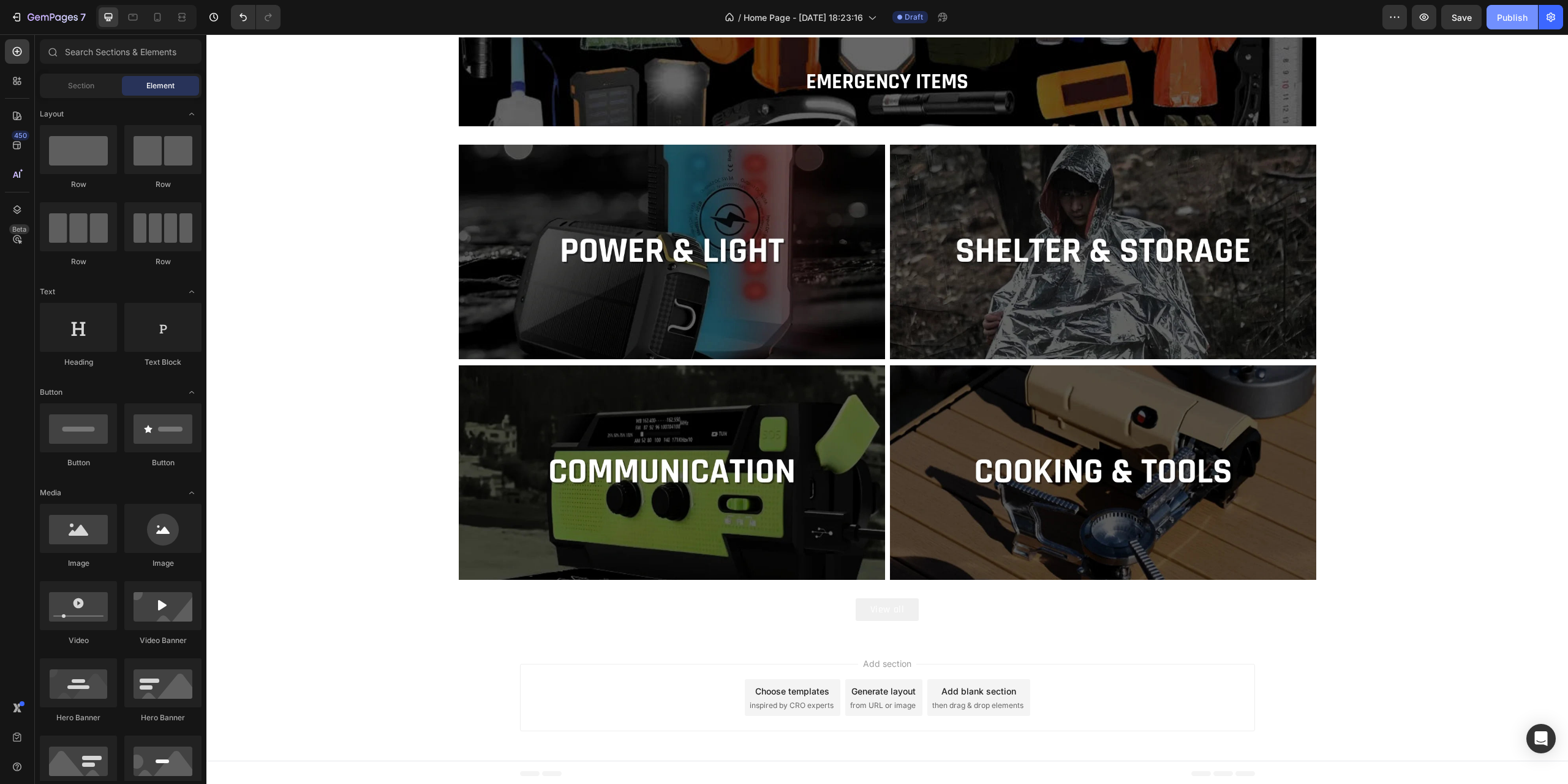
click at [1526, 15] on div "Publish" at bounding box center [1512, 17] width 31 height 13
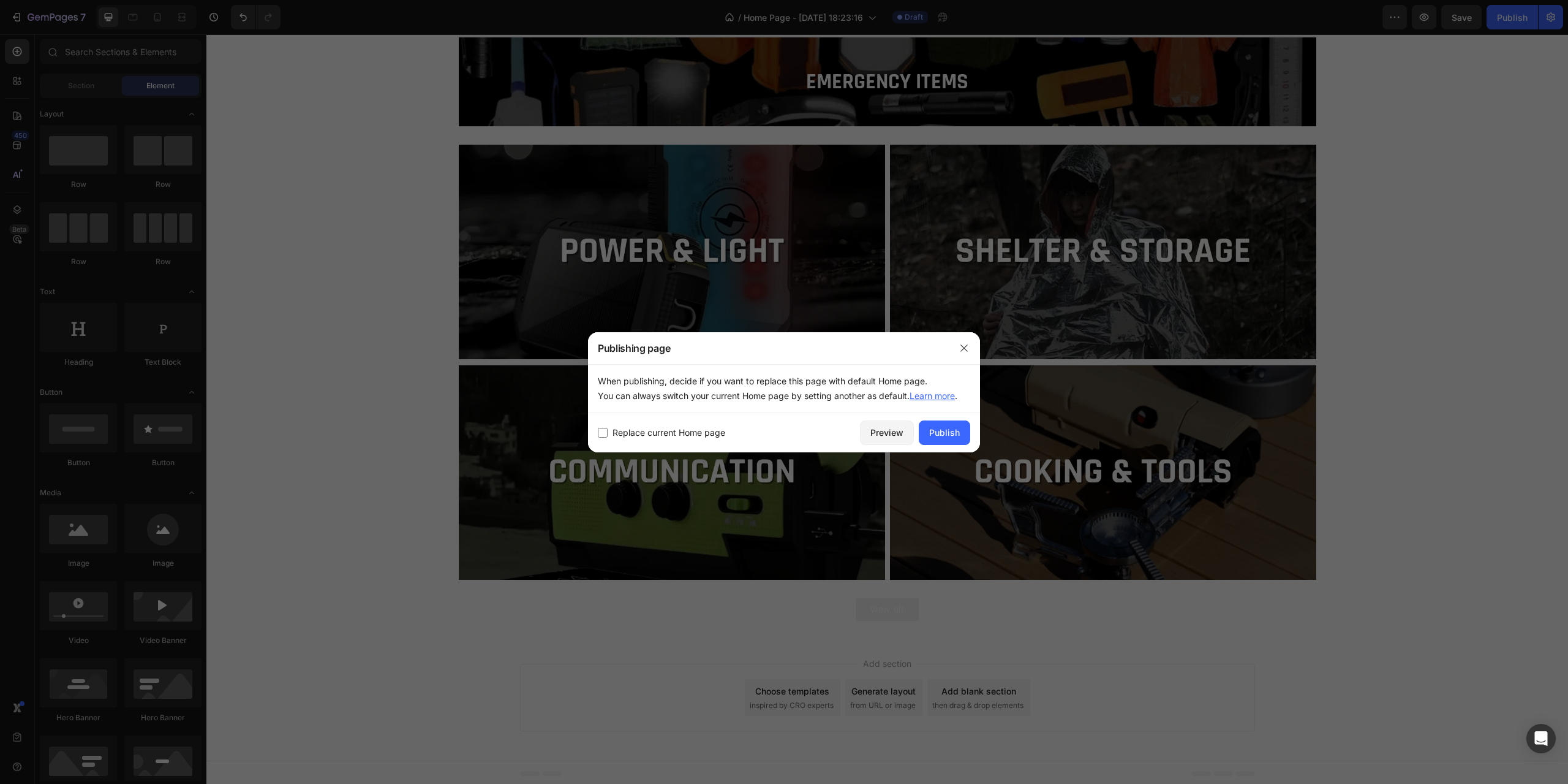
click at [695, 434] on span "Replace current Home page" at bounding box center [669, 433] width 113 height 15
checkbox input "true"
click at [944, 434] on div "Publish" at bounding box center [945, 432] width 31 height 13
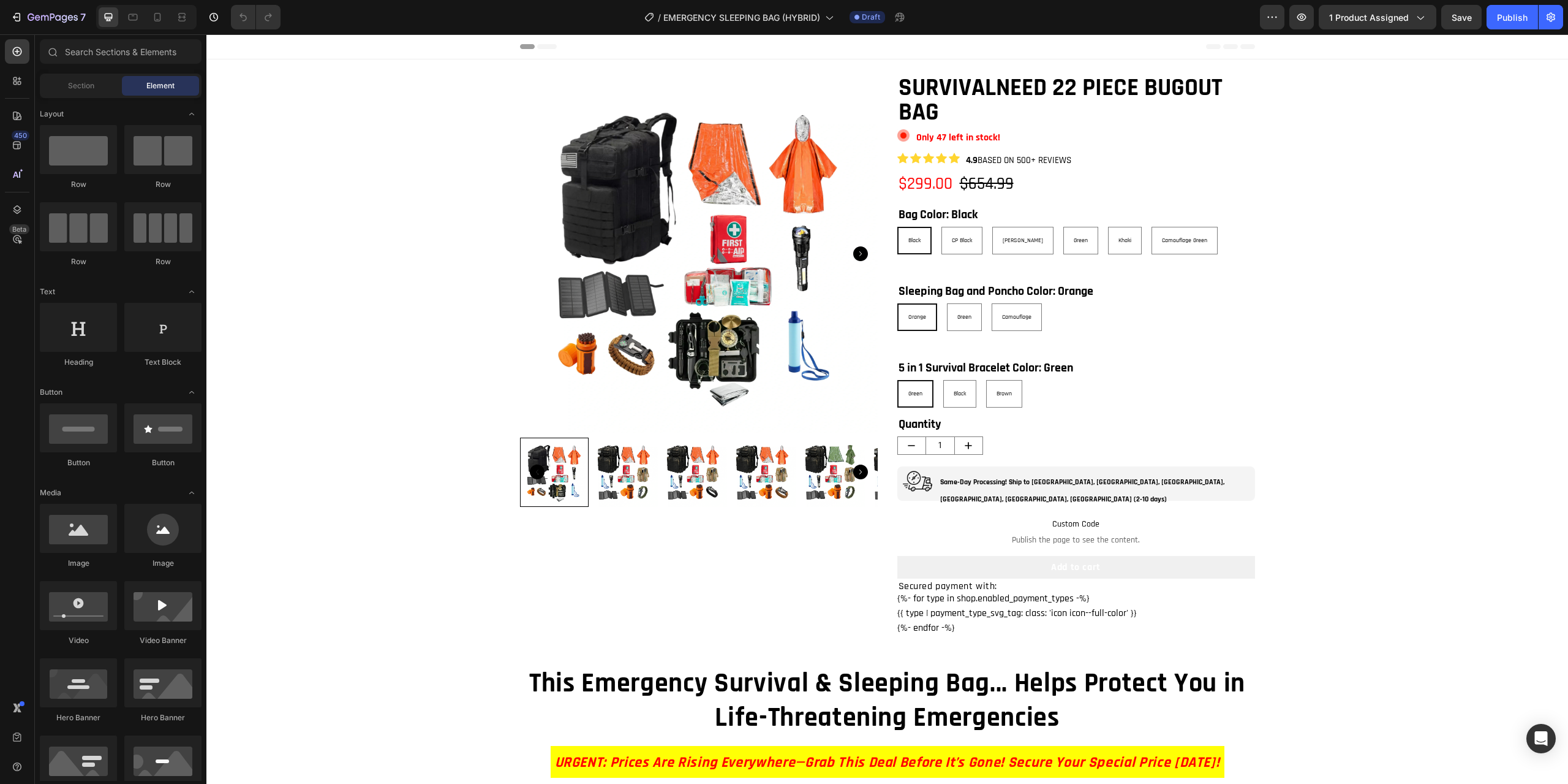
click at [983, 82] on h1 "SURVIVALNEED 22 PIECE BUGOUT BAG" at bounding box center [1076, 100] width 358 height 52
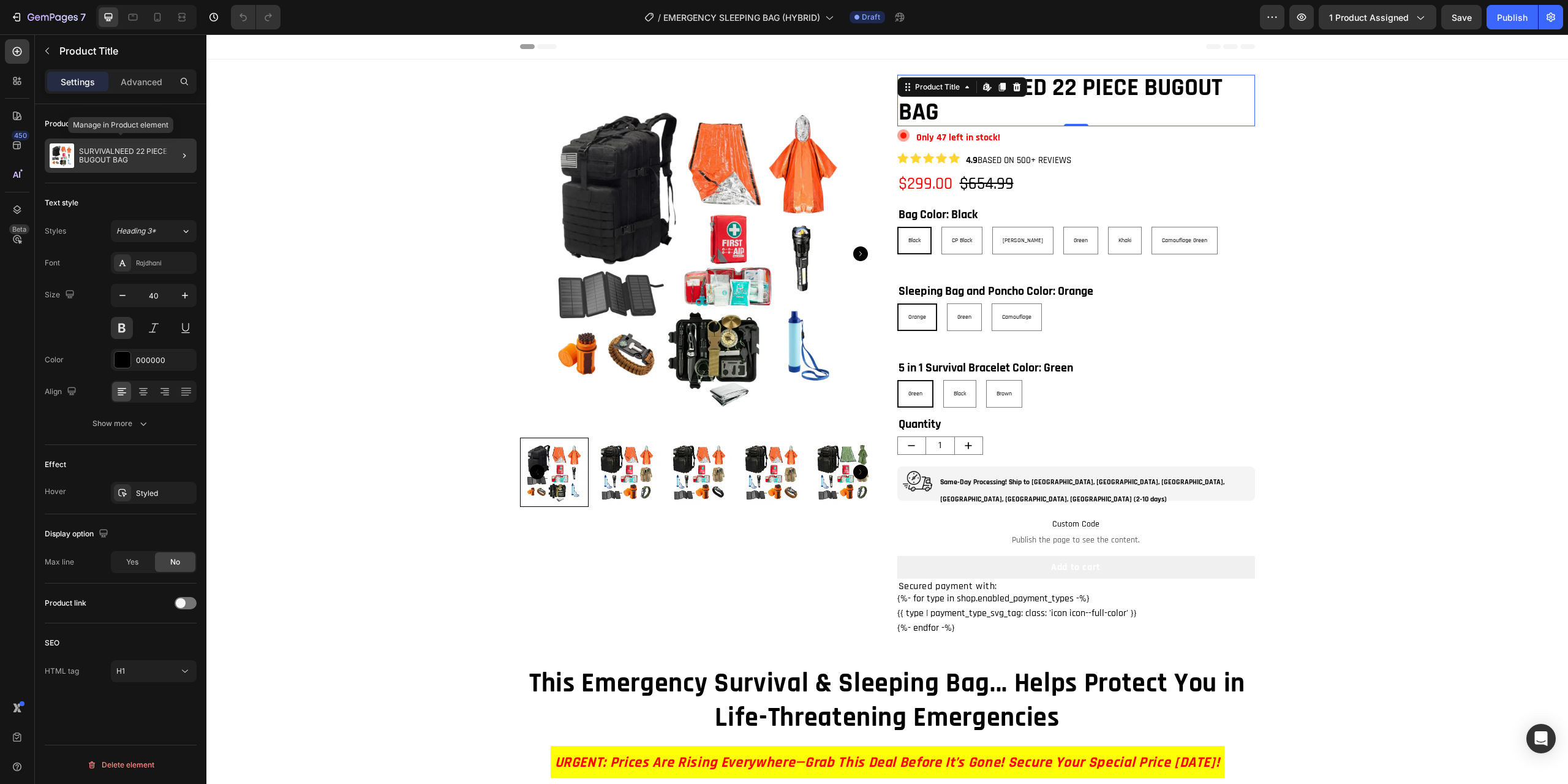
click at [140, 148] on p "SURVIVALNEED 22 PIECE BUGOUT BAG" at bounding box center [136, 156] width 113 height 17
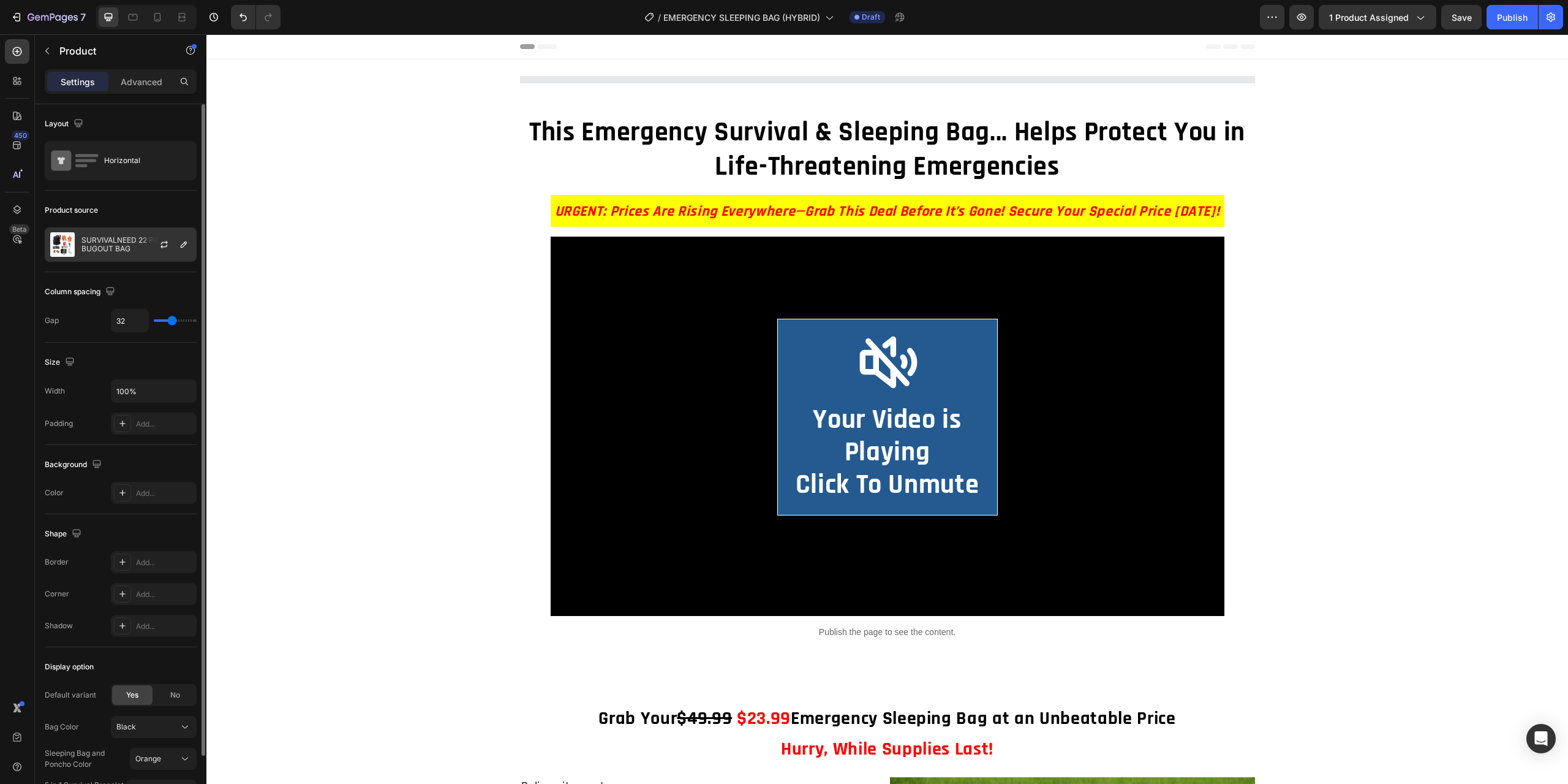
click at [118, 250] on p "SURVIVALNEED 22 PIECE BUGOUT BAG" at bounding box center [136, 245] width 110 height 17
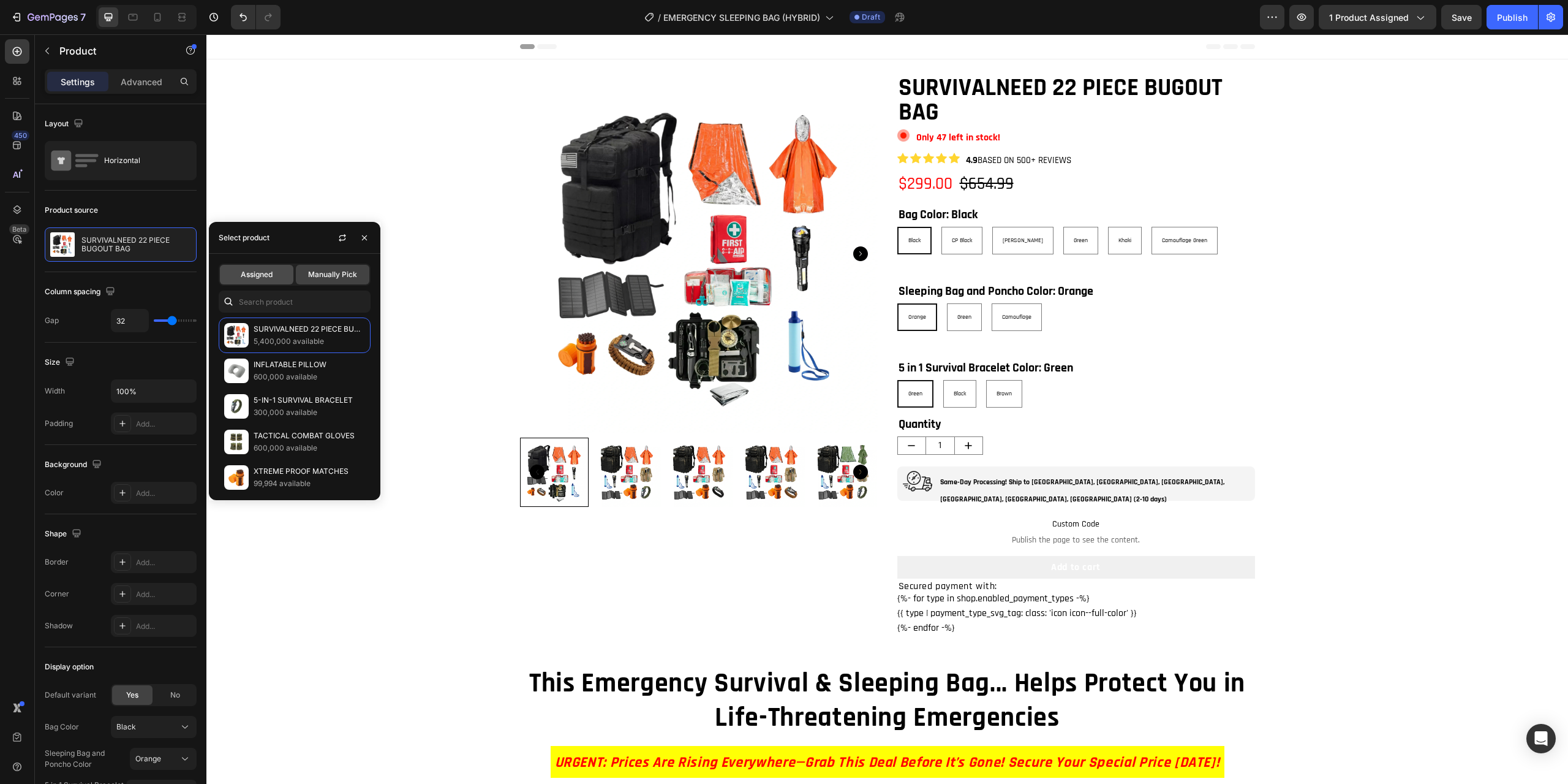
click at [257, 274] on span "Assigned" at bounding box center [256, 274] width 32 height 11
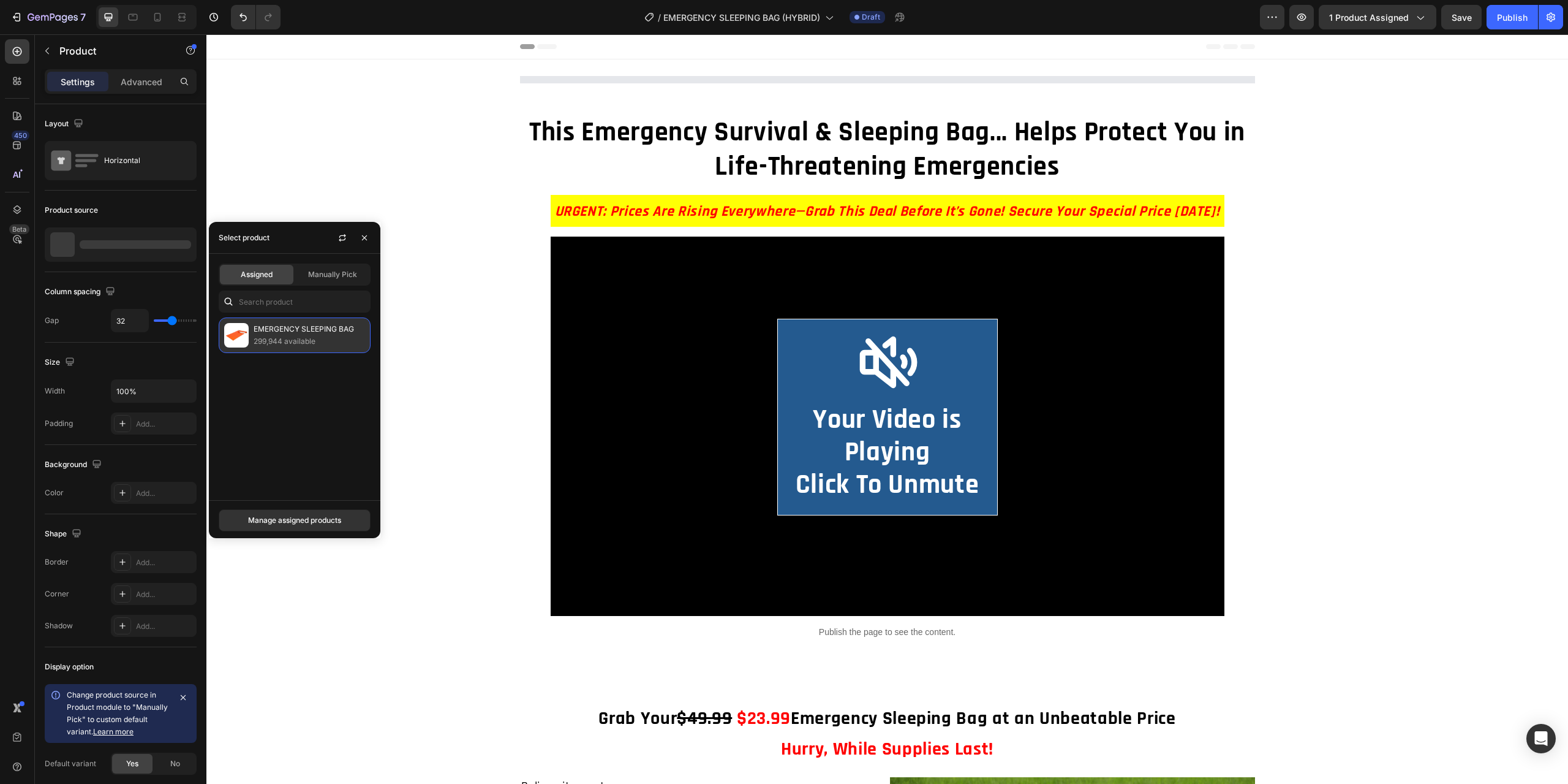
click at [276, 327] on p "EMERGENCY SLEEPING BAG" at bounding box center [309, 329] width 112 height 12
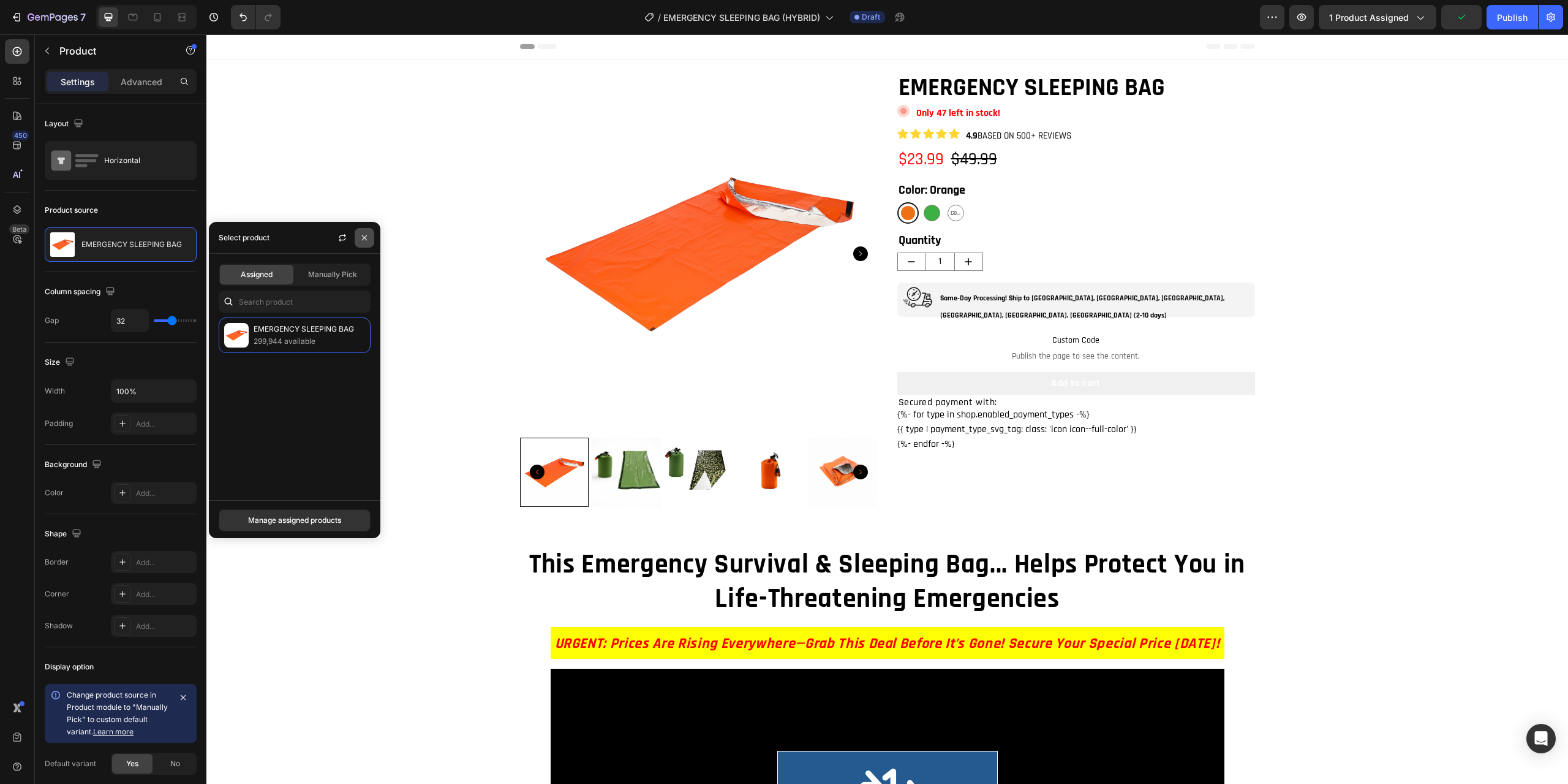
click at [360, 237] on icon "button" at bounding box center [364, 237] width 10 height 10
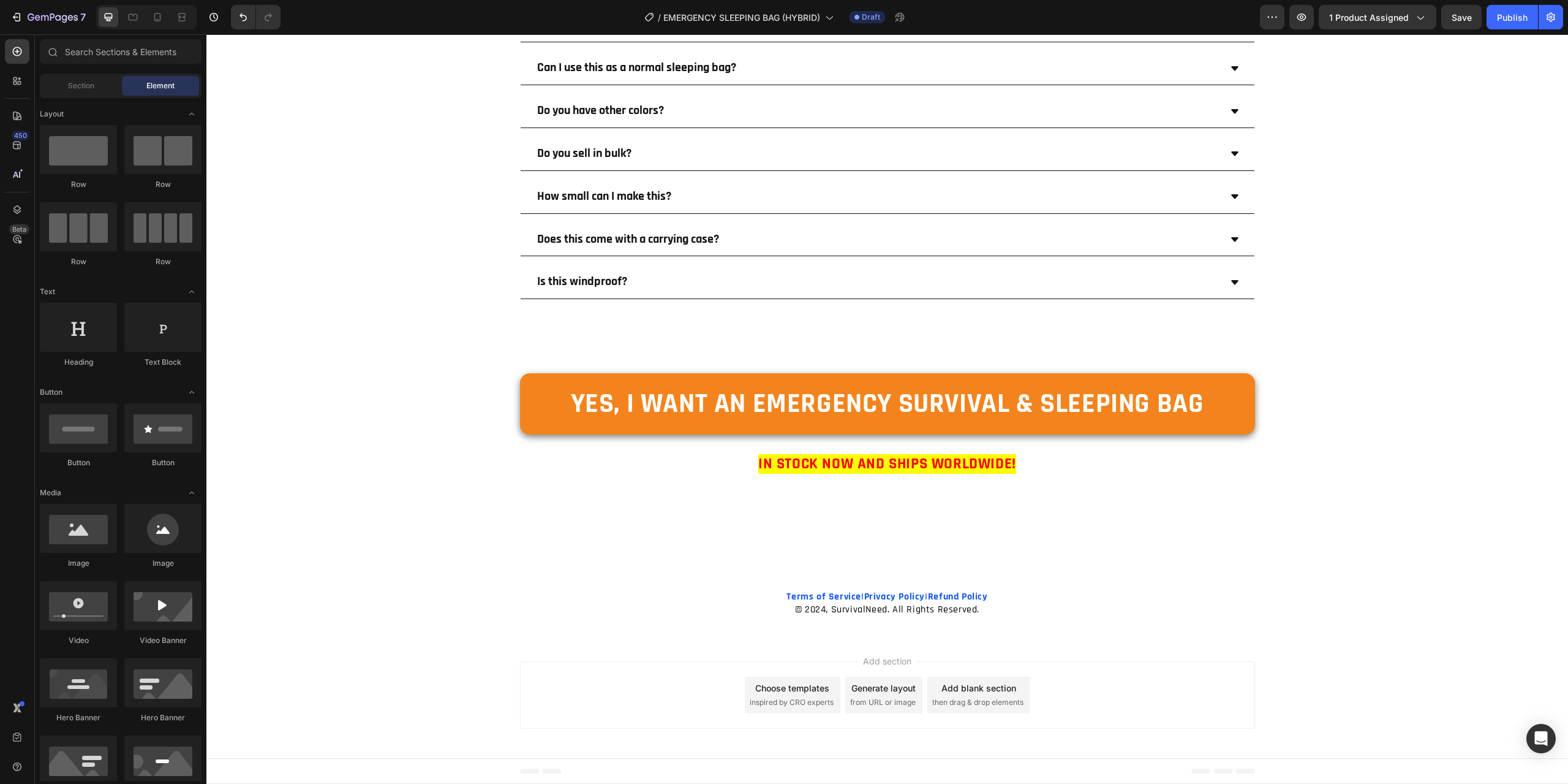
scroll to position [5239, 0]
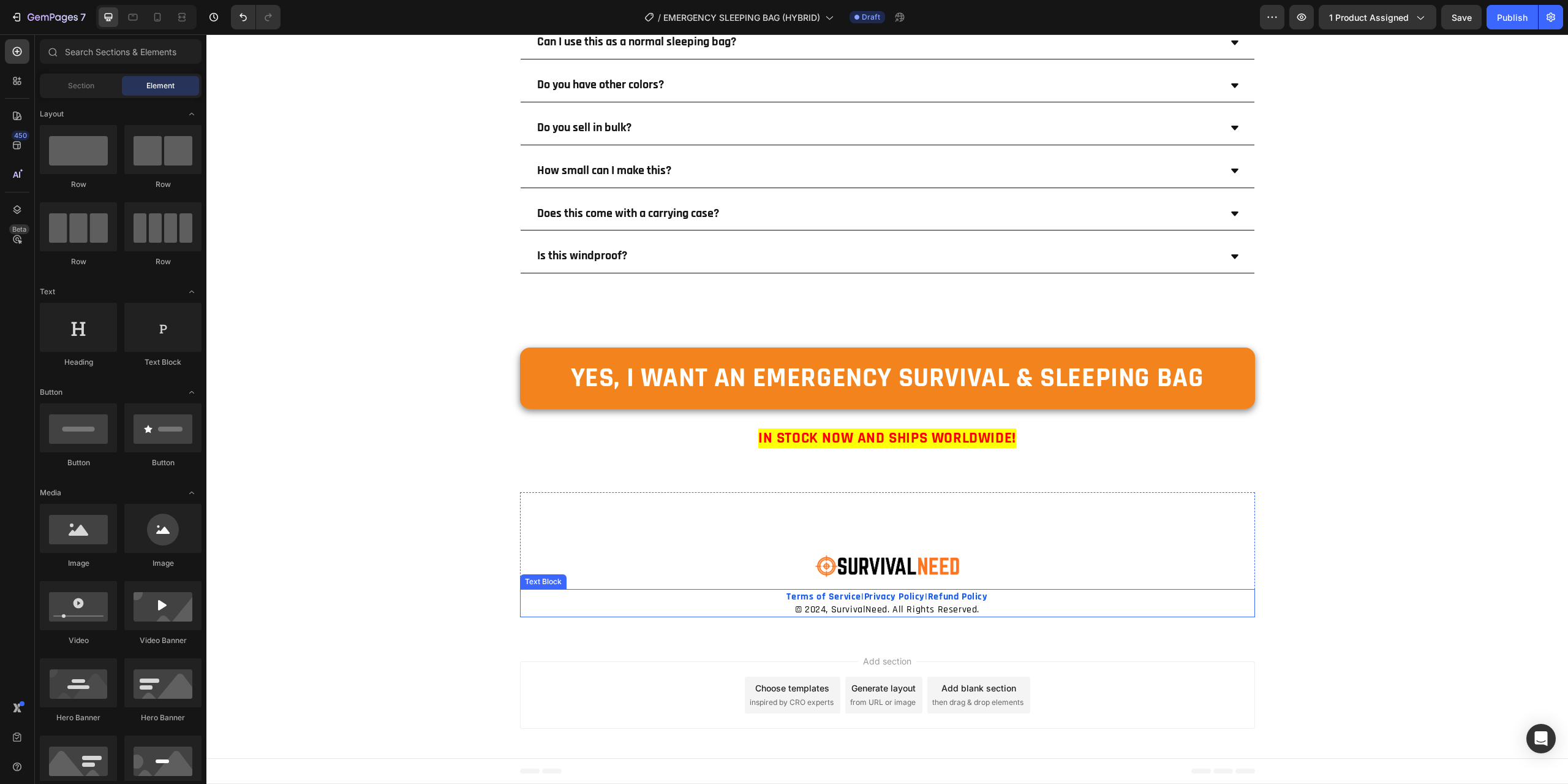
click at [810, 609] on span "© 2024, SurvivalNeed. All Rights Reserved." at bounding box center [887, 609] width 184 height 13
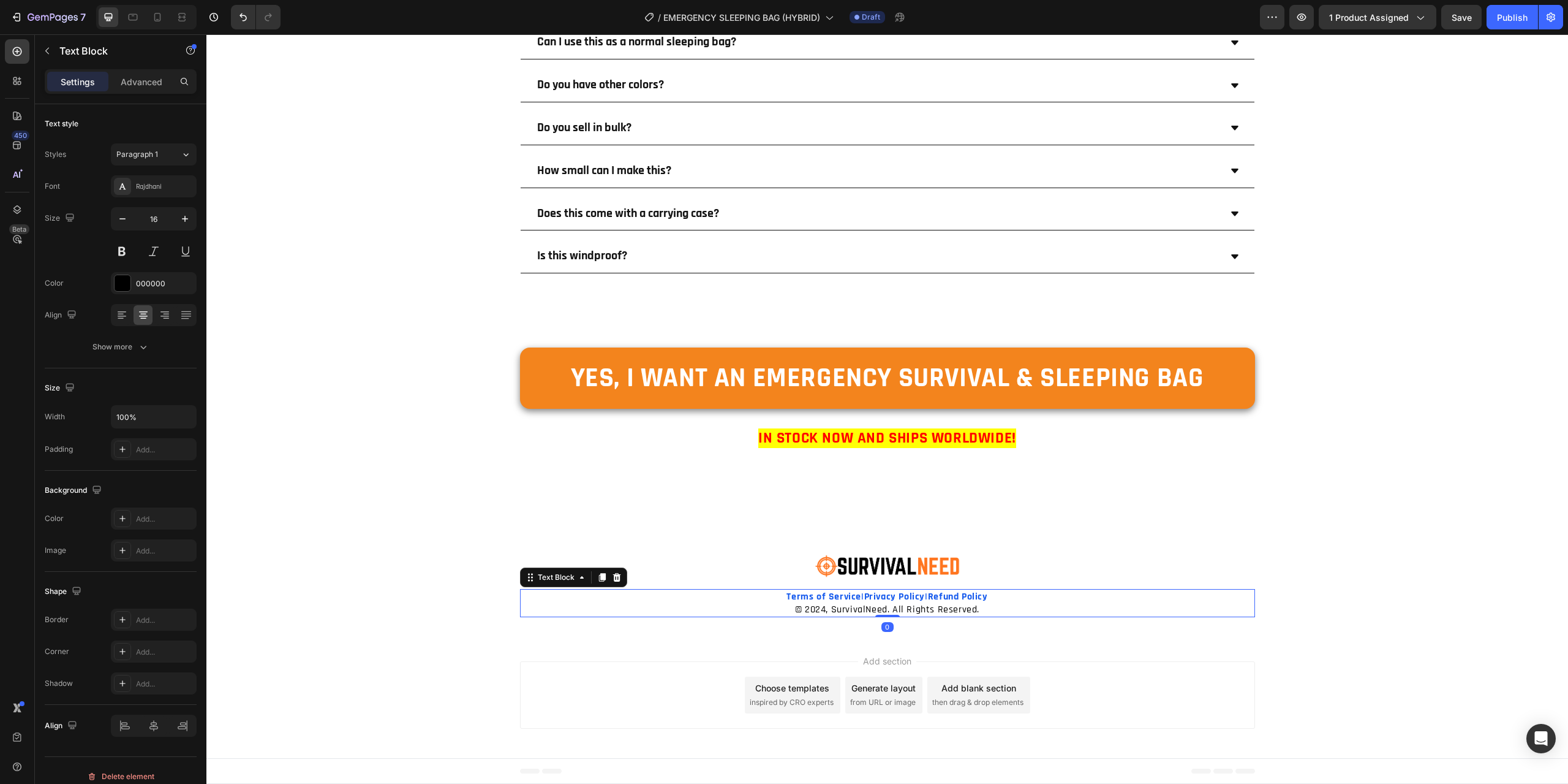
click at [819, 611] on span "© 2024, SurvivalNeed. All Rights Reserved." at bounding box center [887, 609] width 184 height 13
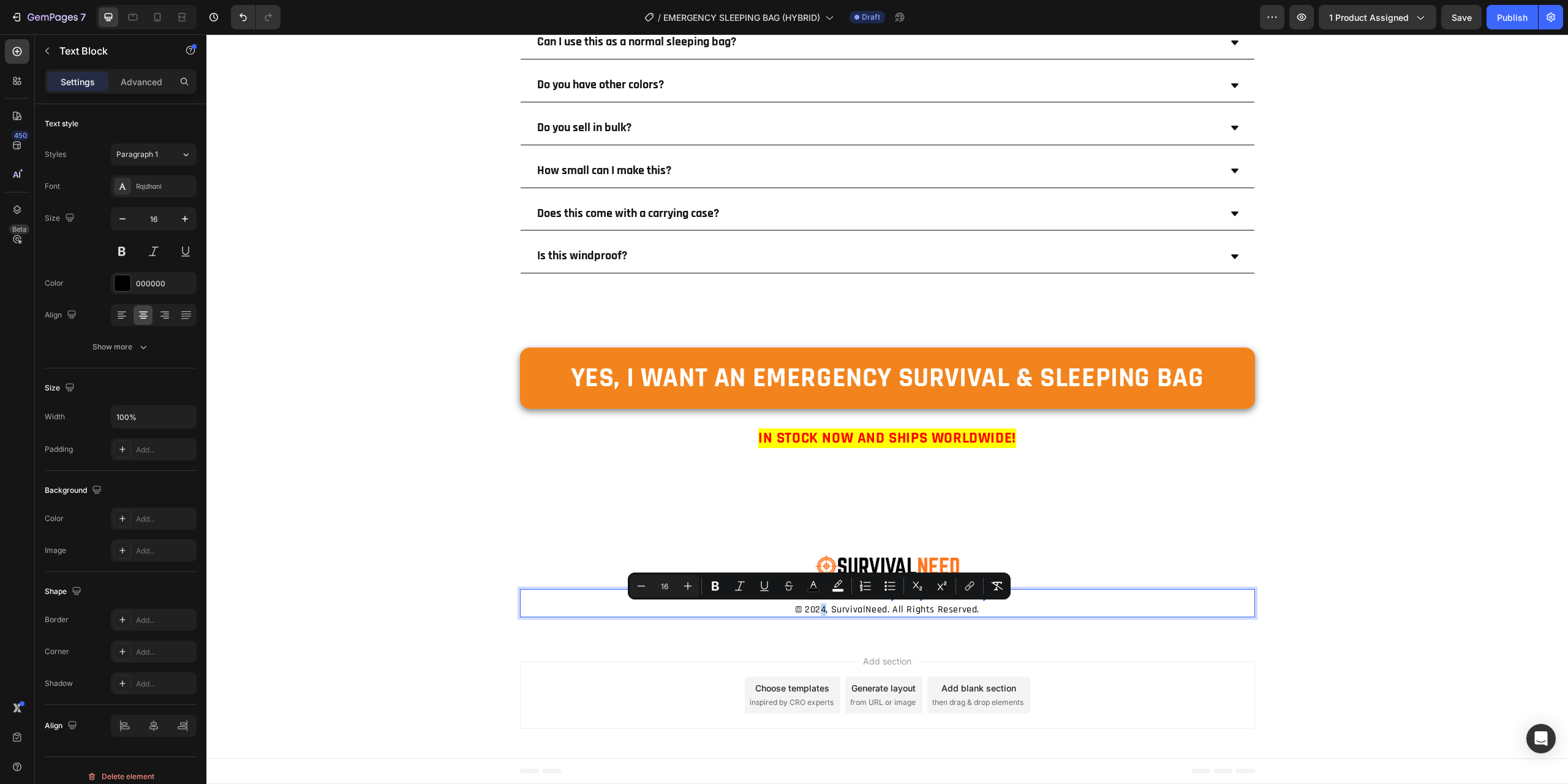
click at [818, 611] on span "© 2024, SurvivalNeed. All Rights Reserved." at bounding box center [887, 609] width 184 height 13
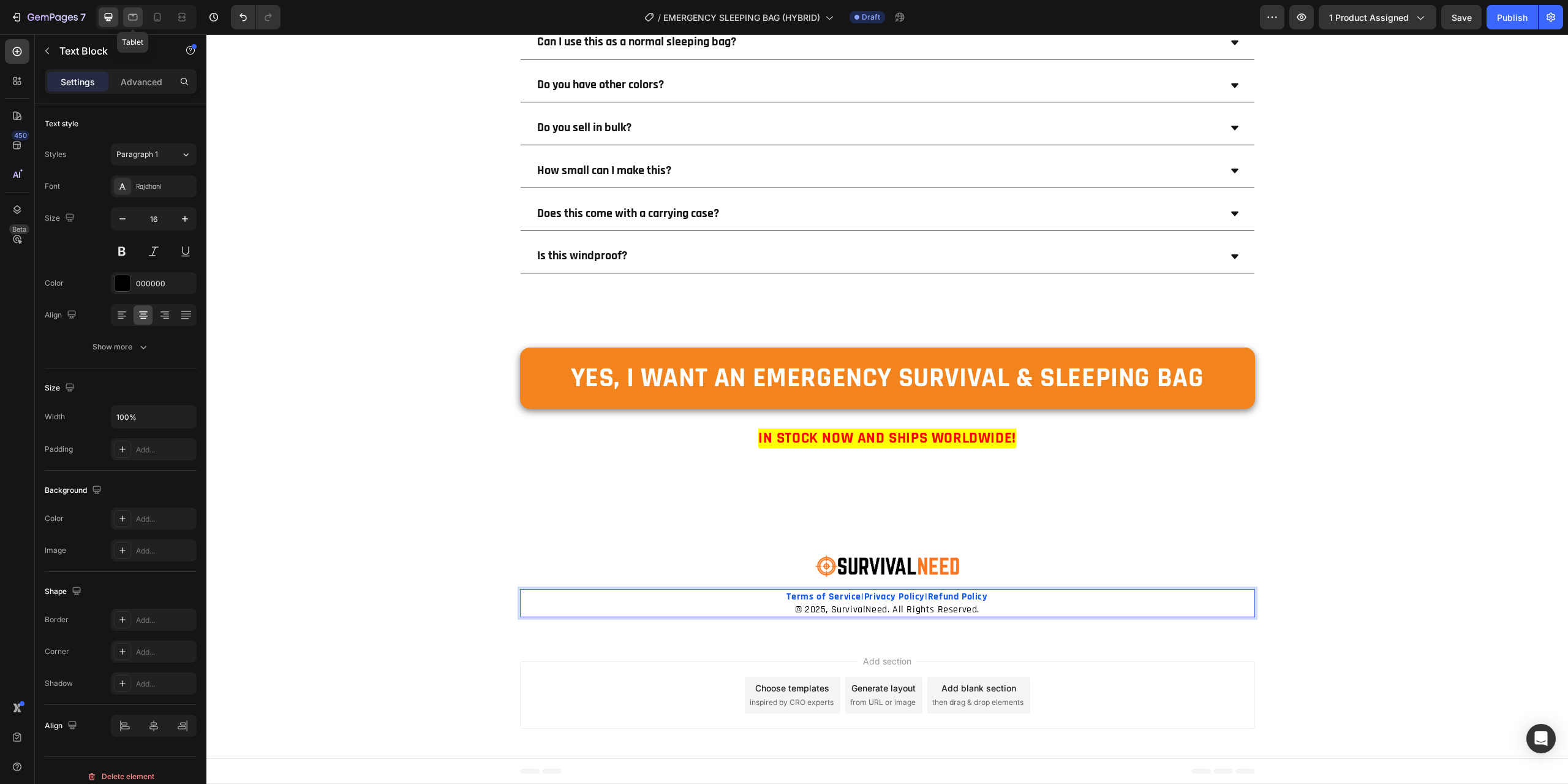
click at [128, 17] on icon at bounding box center [133, 17] width 12 height 12
type input "14"
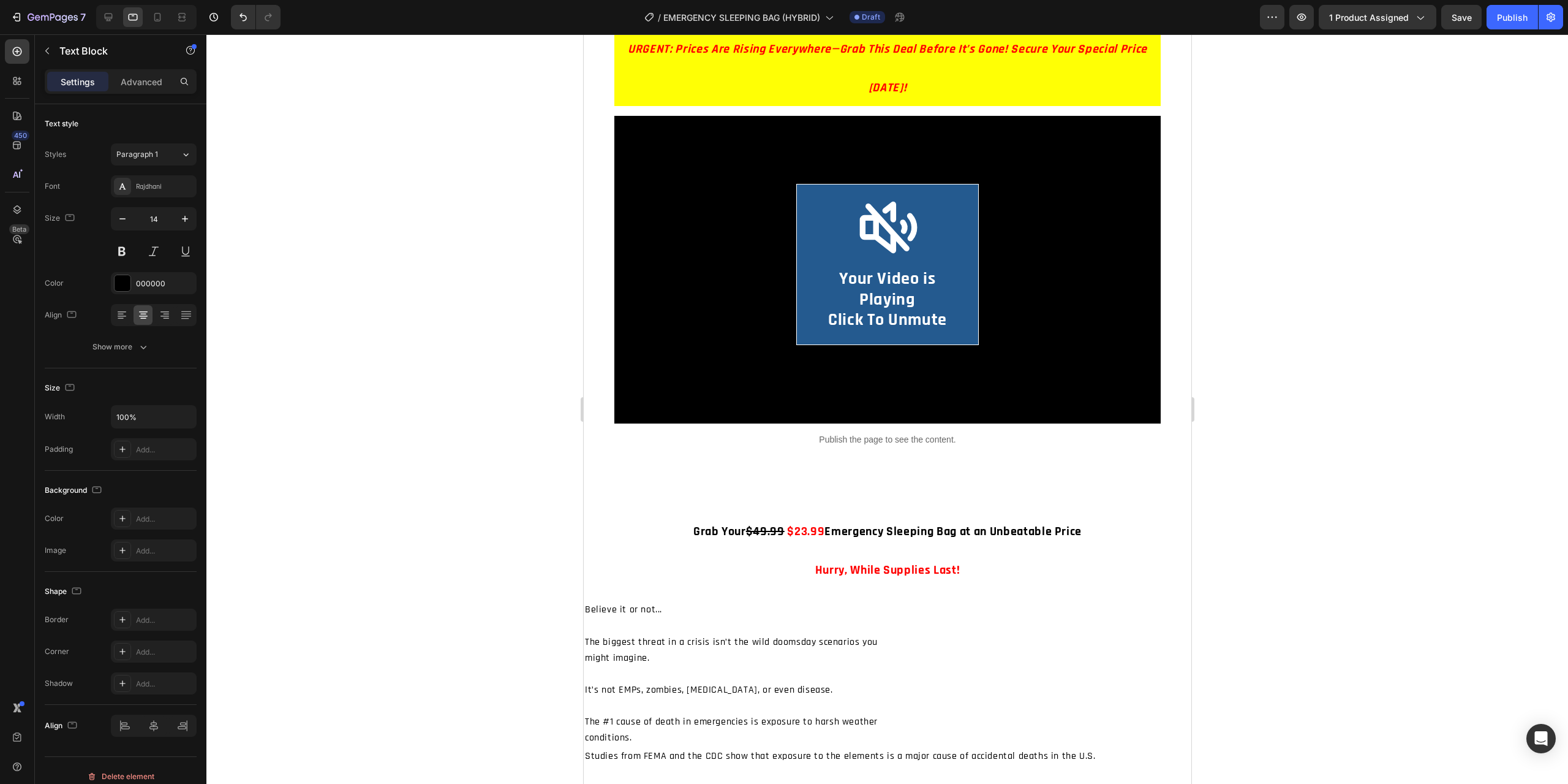
scroll to position [5275, 0]
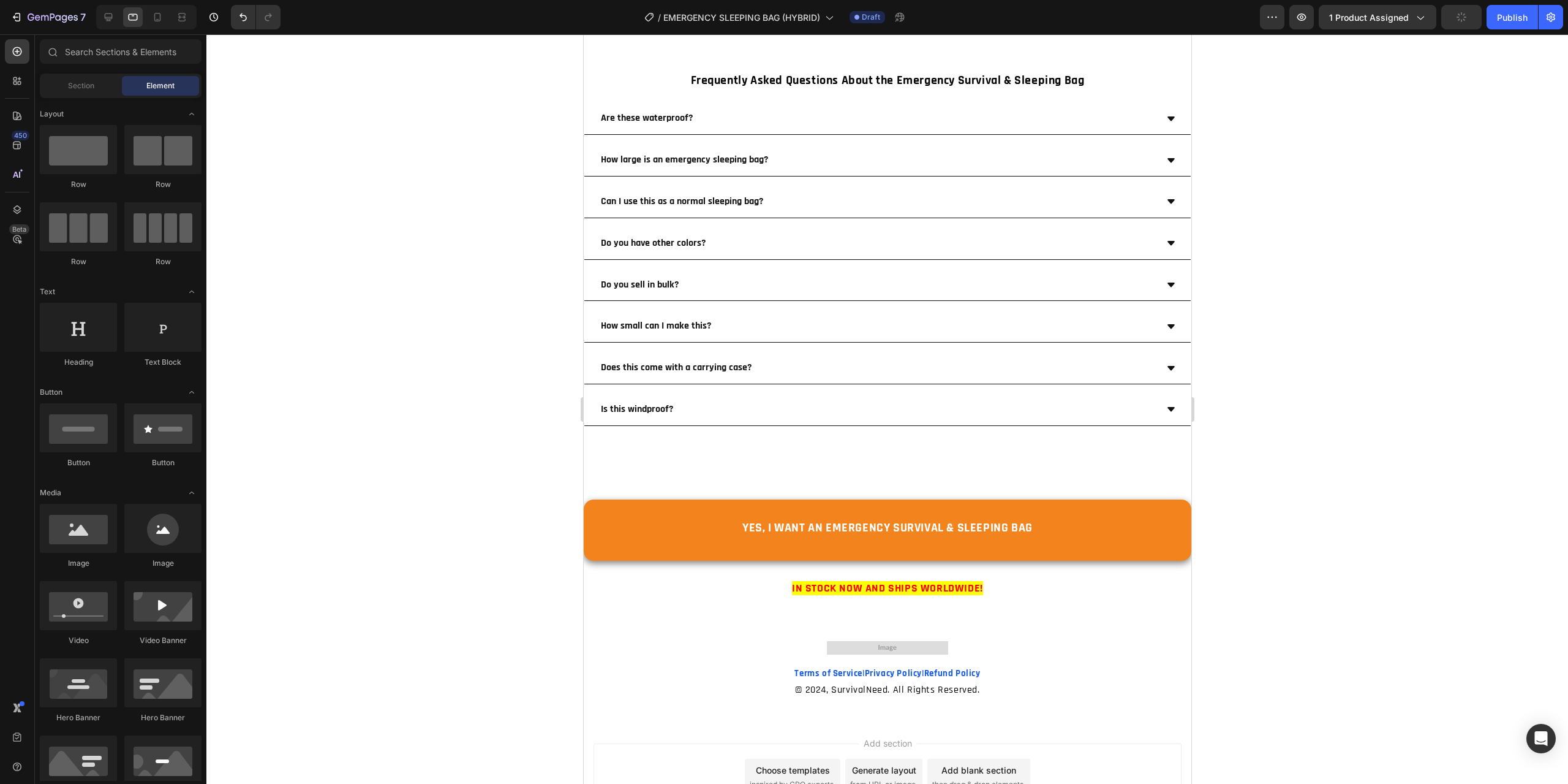
scroll to position [10197, 0]
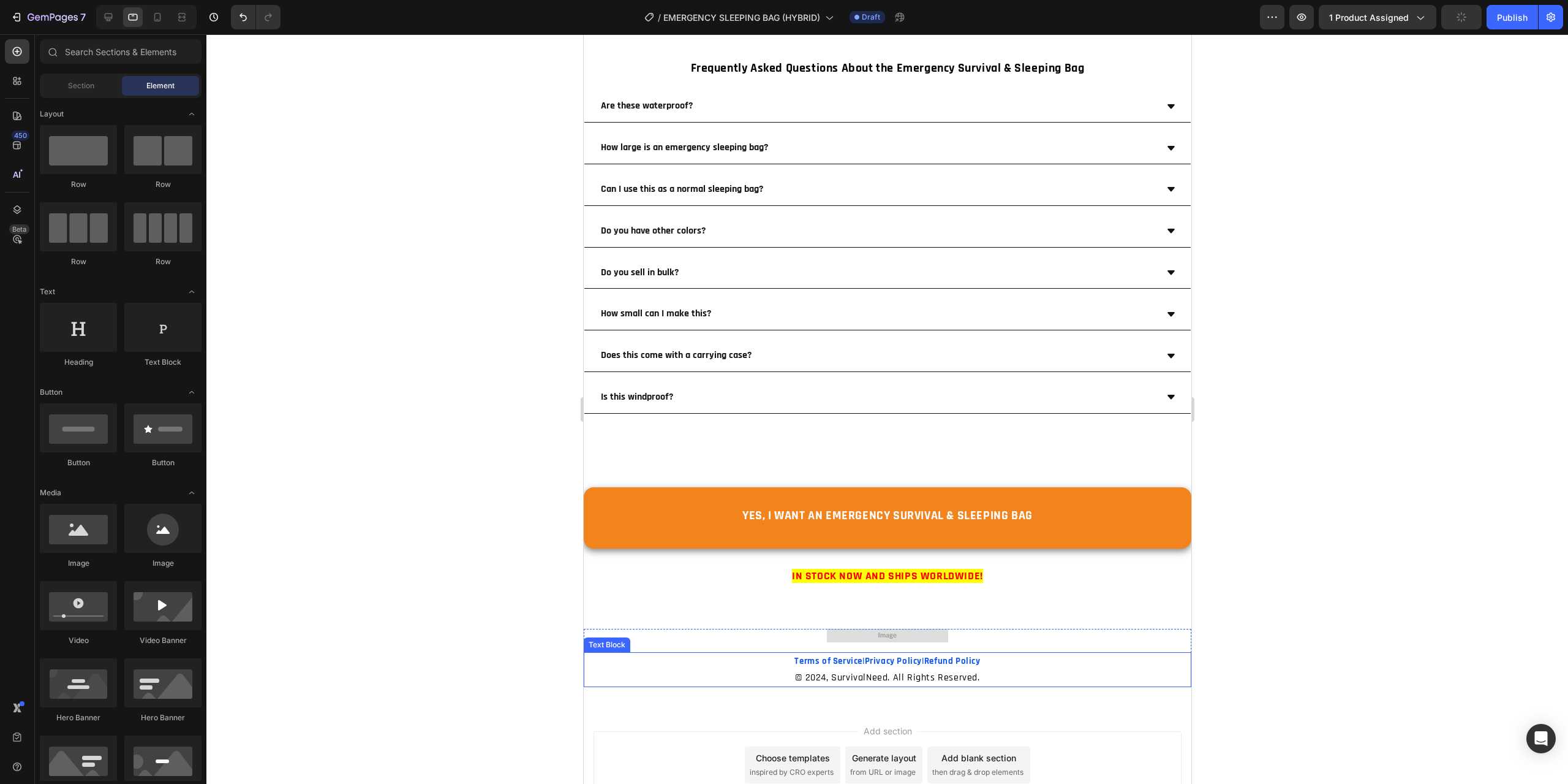
click at [816, 671] on span "© 2024, SurvivalNeed. All Rights Reserved." at bounding box center [886, 677] width 184 height 13
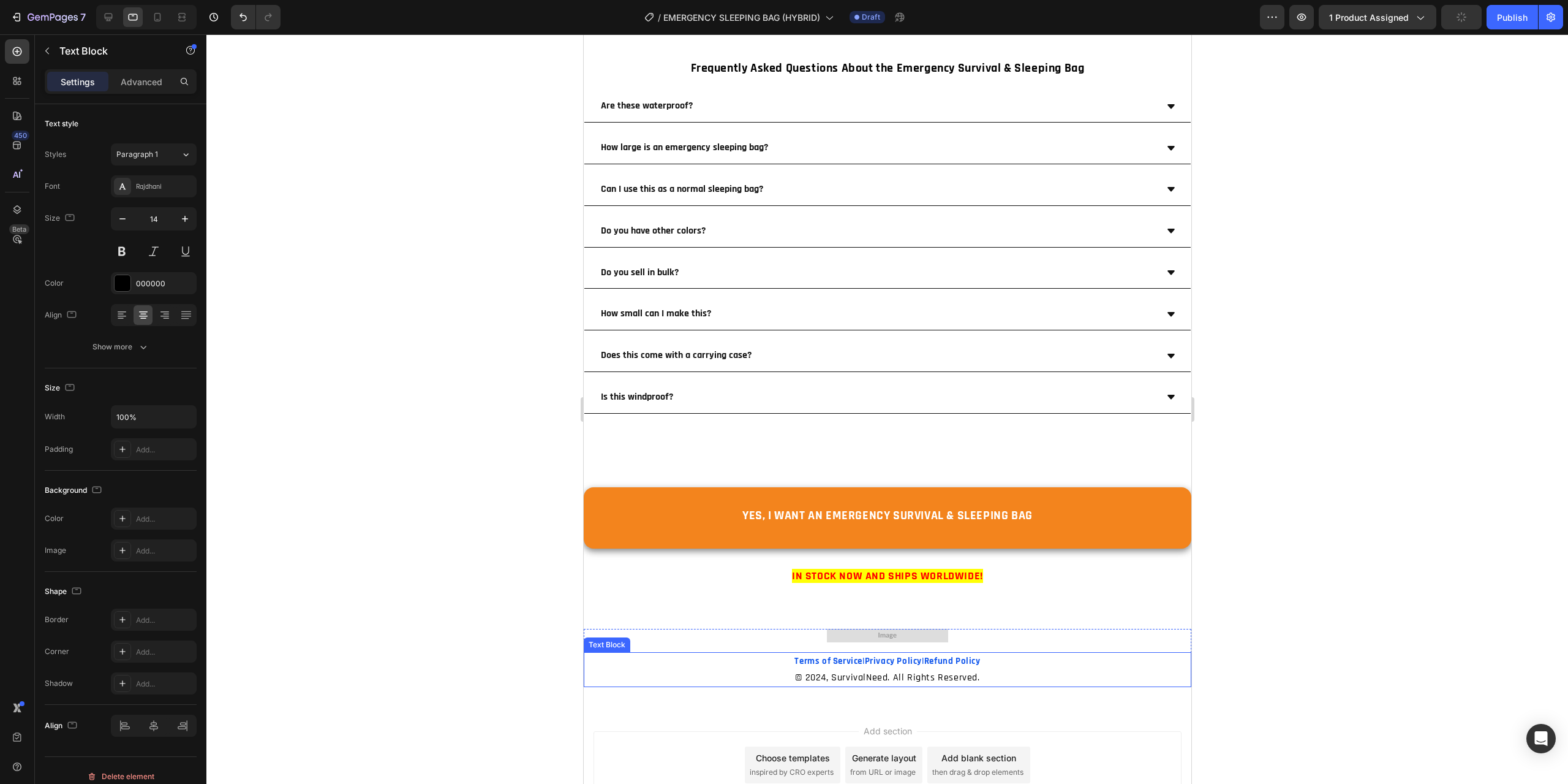
click at [816, 671] on span "© 2024, SurvivalNeed. All Rights Reserved." at bounding box center [886, 677] width 184 height 13
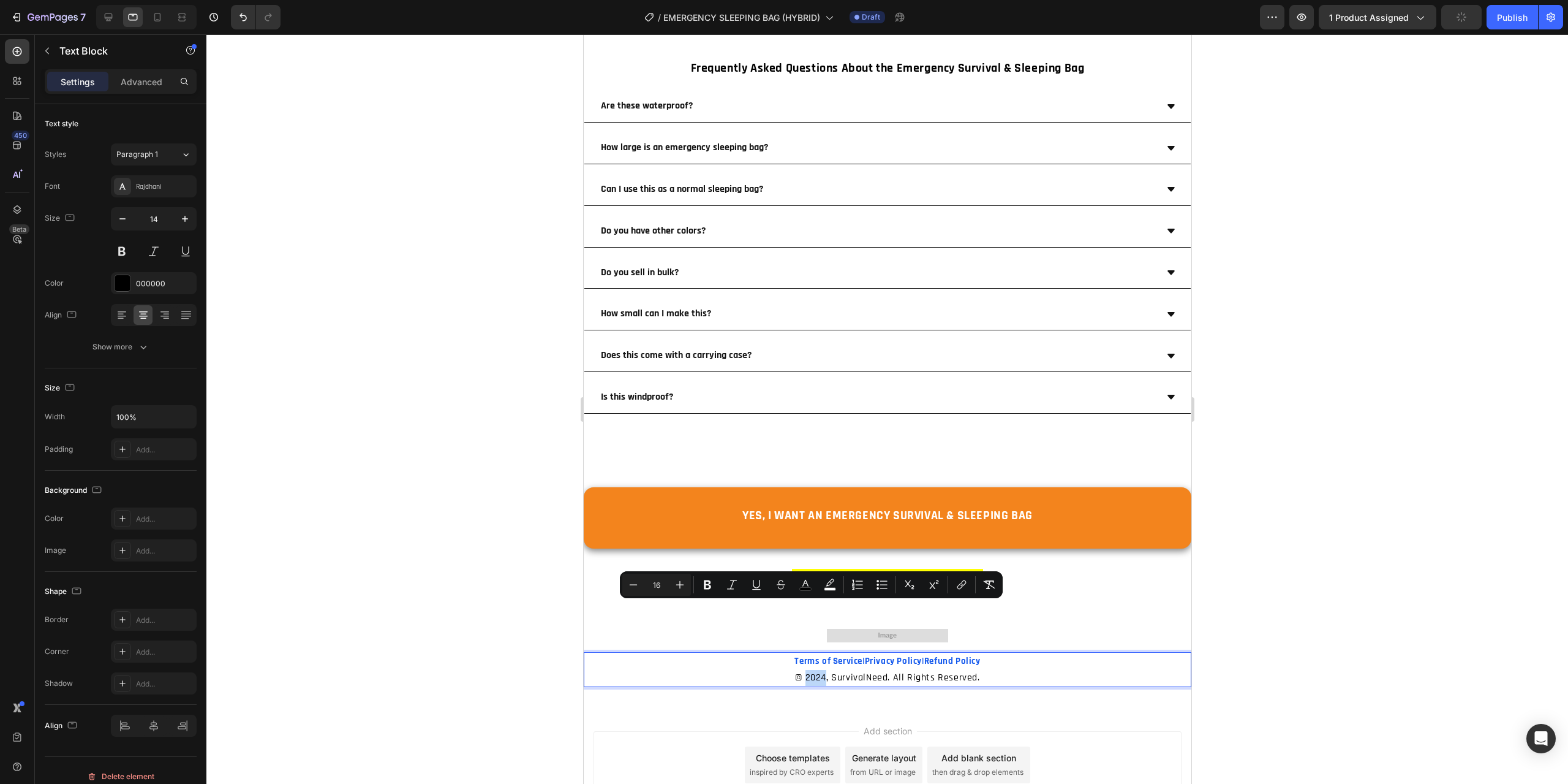
click at [819, 671] on span "© 2024, SurvivalNeed. All Rights Reserved." at bounding box center [886, 677] width 184 height 13
click at [818, 671] on span "© 2024, SurvivalNeed. All Rights Reserved." at bounding box center [886, 677] width 184 height 13
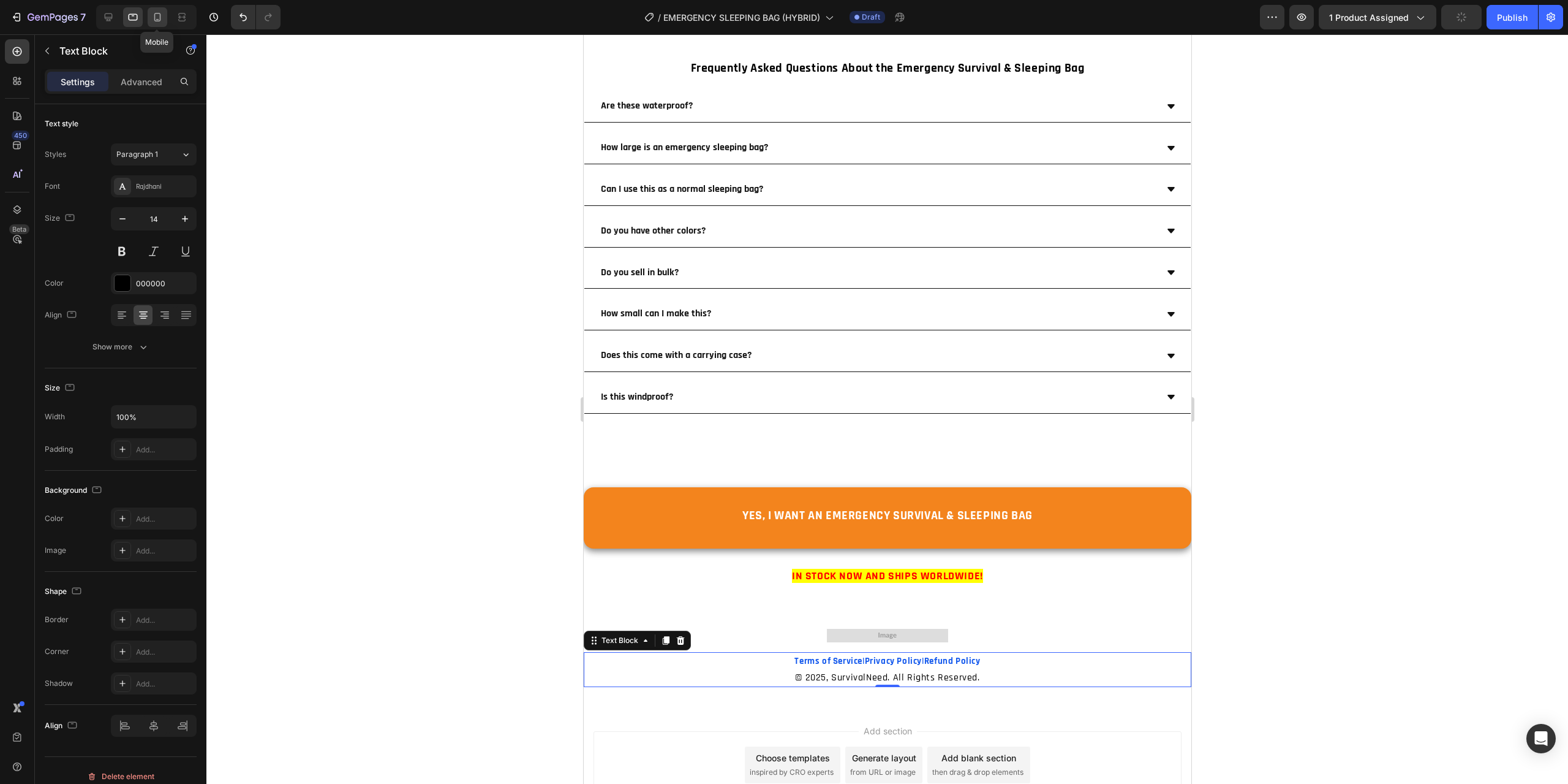
click at [157, 15] on icon at bounding box center [157, 17] width 12 height 12
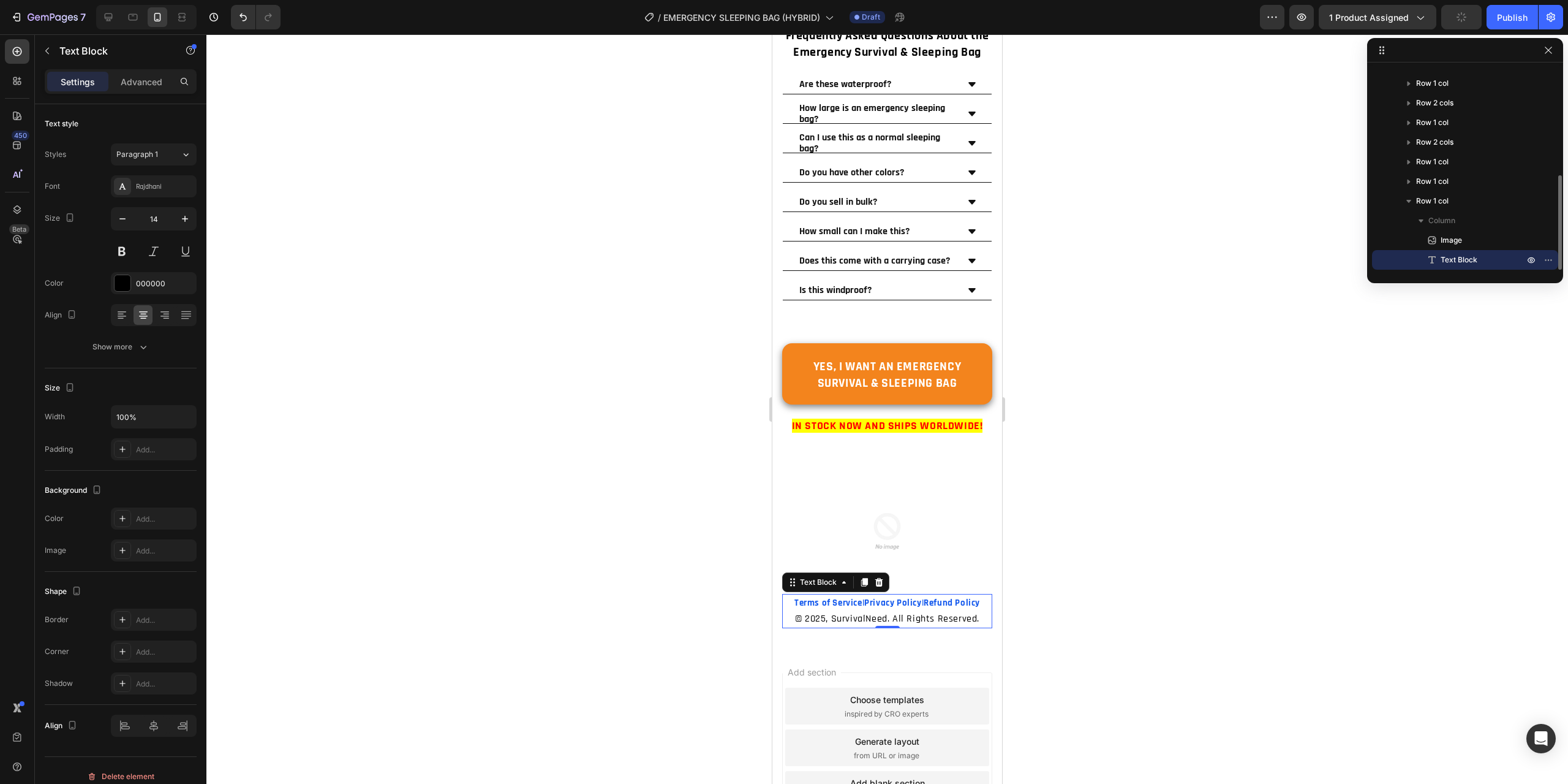
scroll to position [11112, 0]
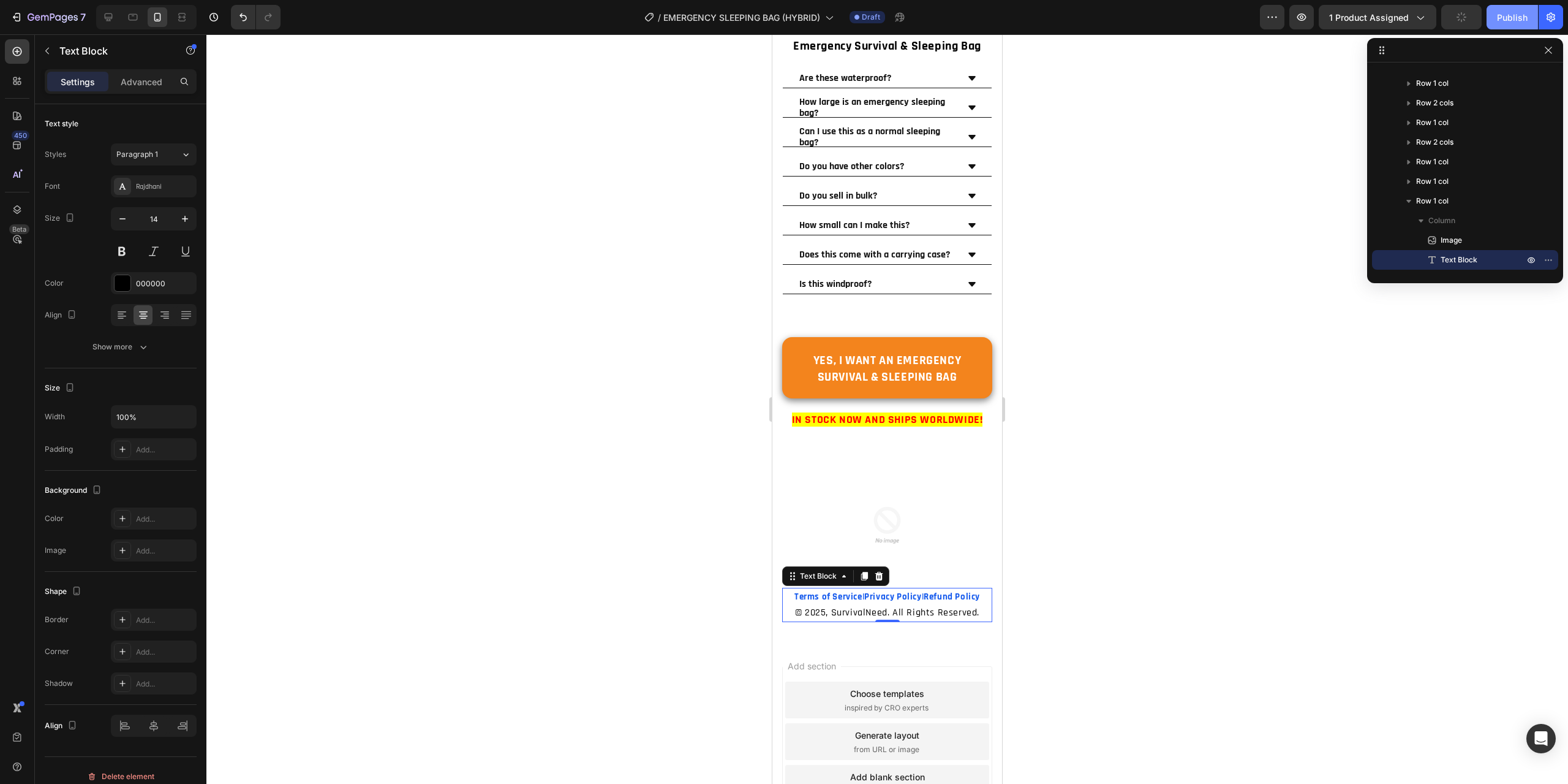
click at [1511, 21] on div "Publish" at bounding box center [1512, 17] width 31 height 13
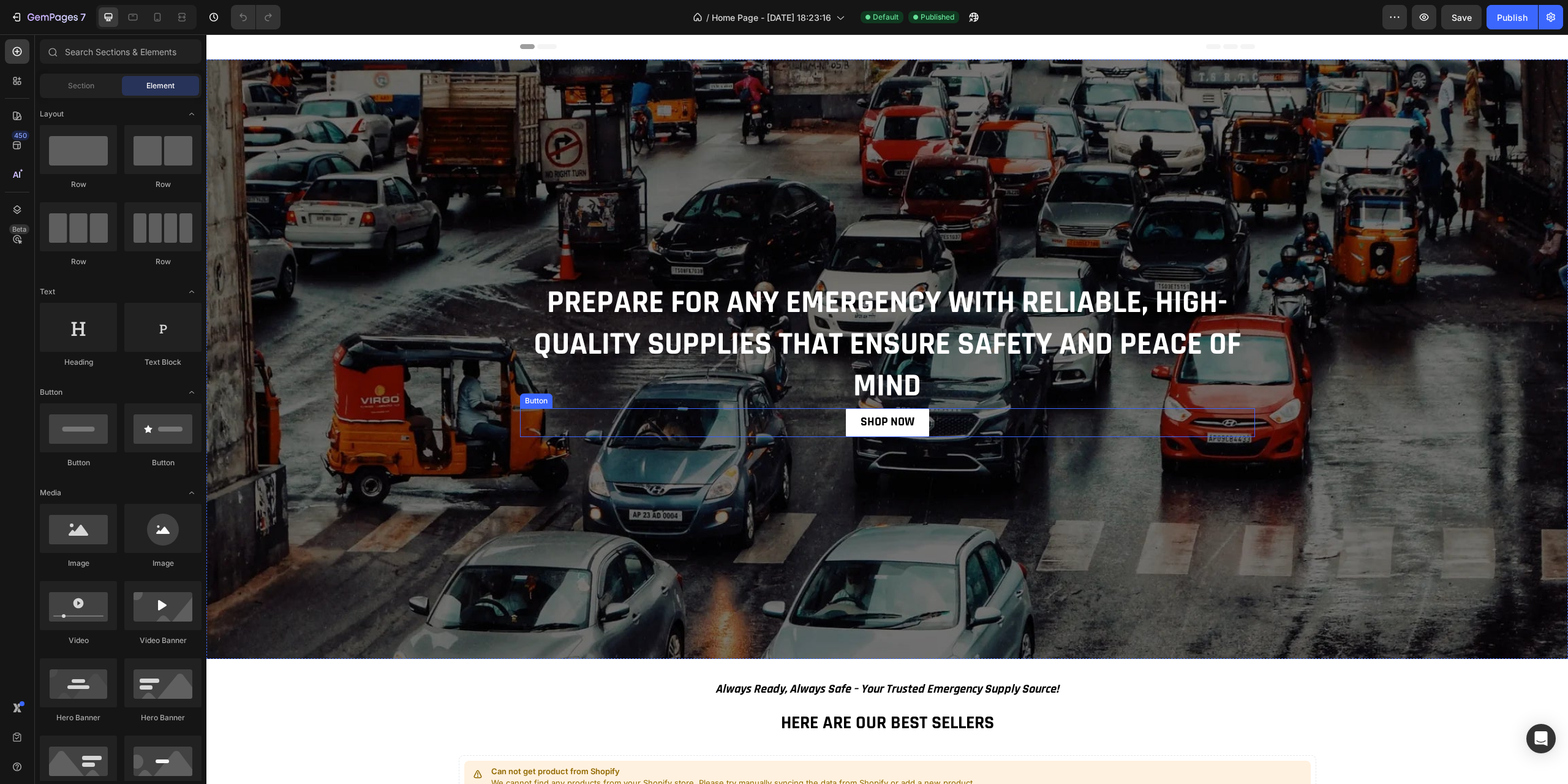
click at [895, 432] on link "SHOP NOW" at bounding box center [888, 422] width 83 height 29
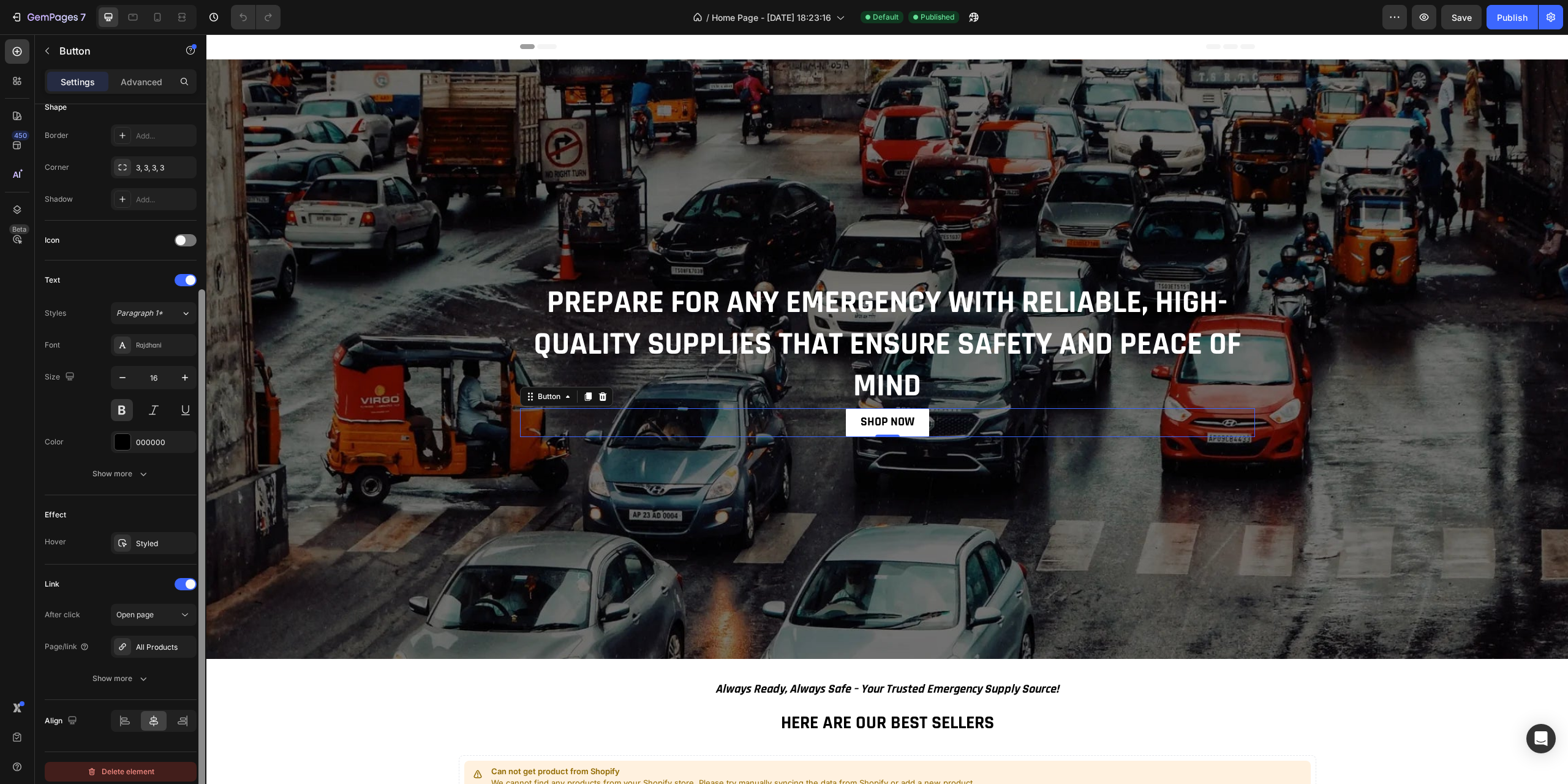
scroll to position [257, 0]
drag, startPoint x: 204, startPoint y: 580, endPoint x: 196, endPoint y: 772, distance: 192.2
click at [196, 772] on div "Size Width Auto Height Auto Padding 8, 24, 8, 24 Background Color FFFFFF Image …" at bounding box center [120, 461] width 171 height 715
click at [157, 639] on div "All Products" at bounding box center [153, 643] width 36 height 11
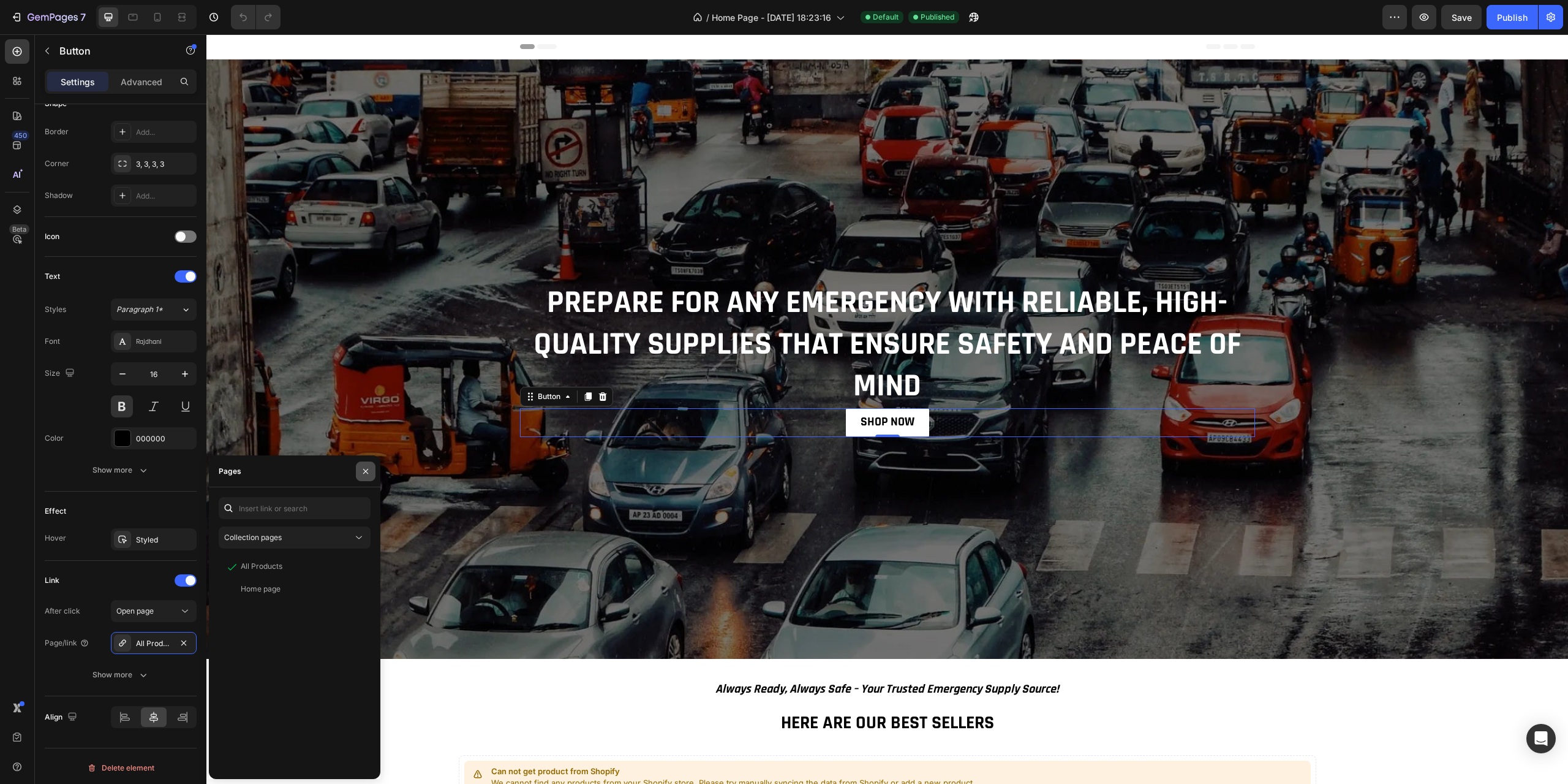
click at [363, 474] on icon "button" at bounding box center [366, 471] width 10 height 10
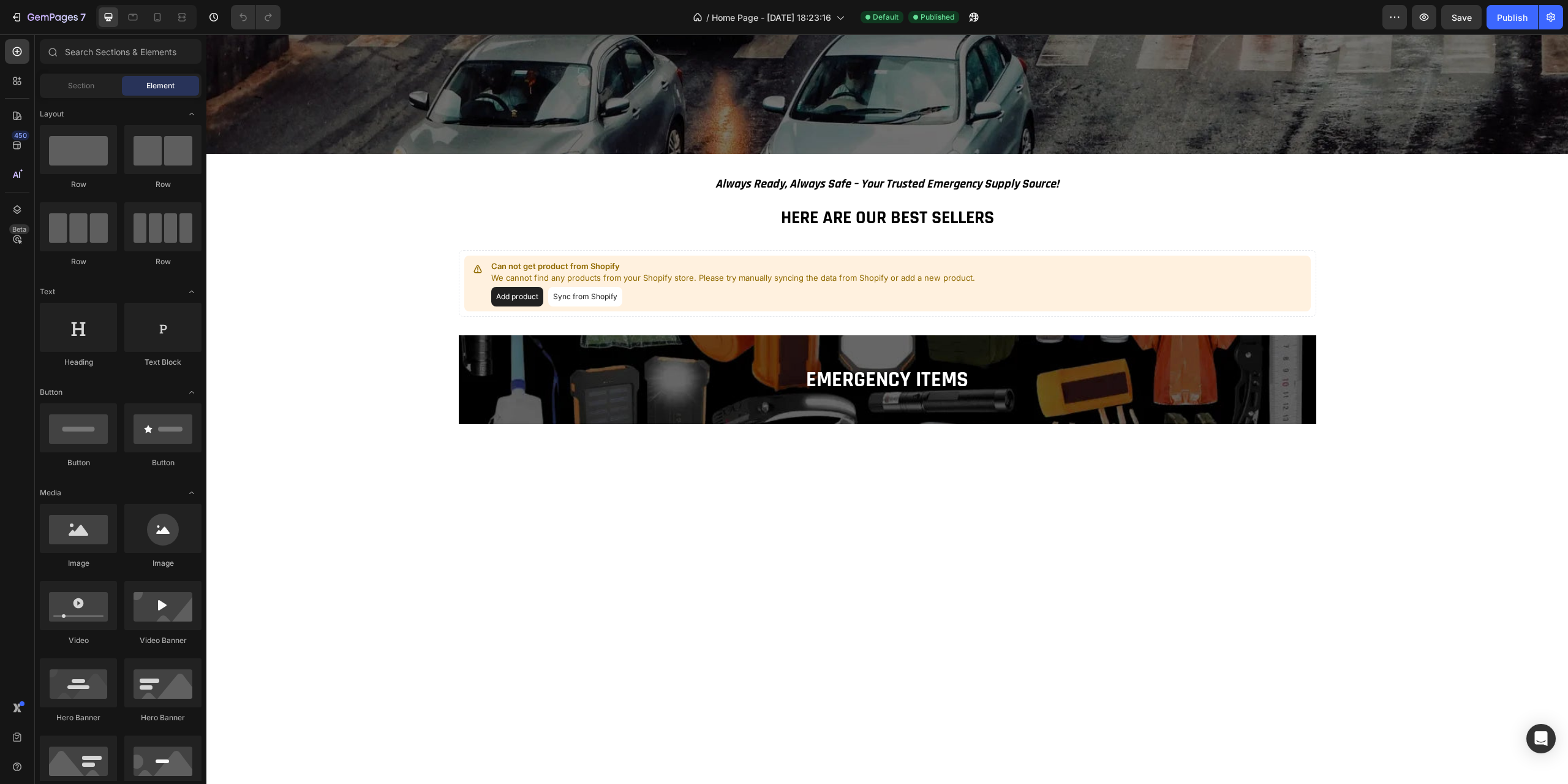
scroll to position [520, 0]
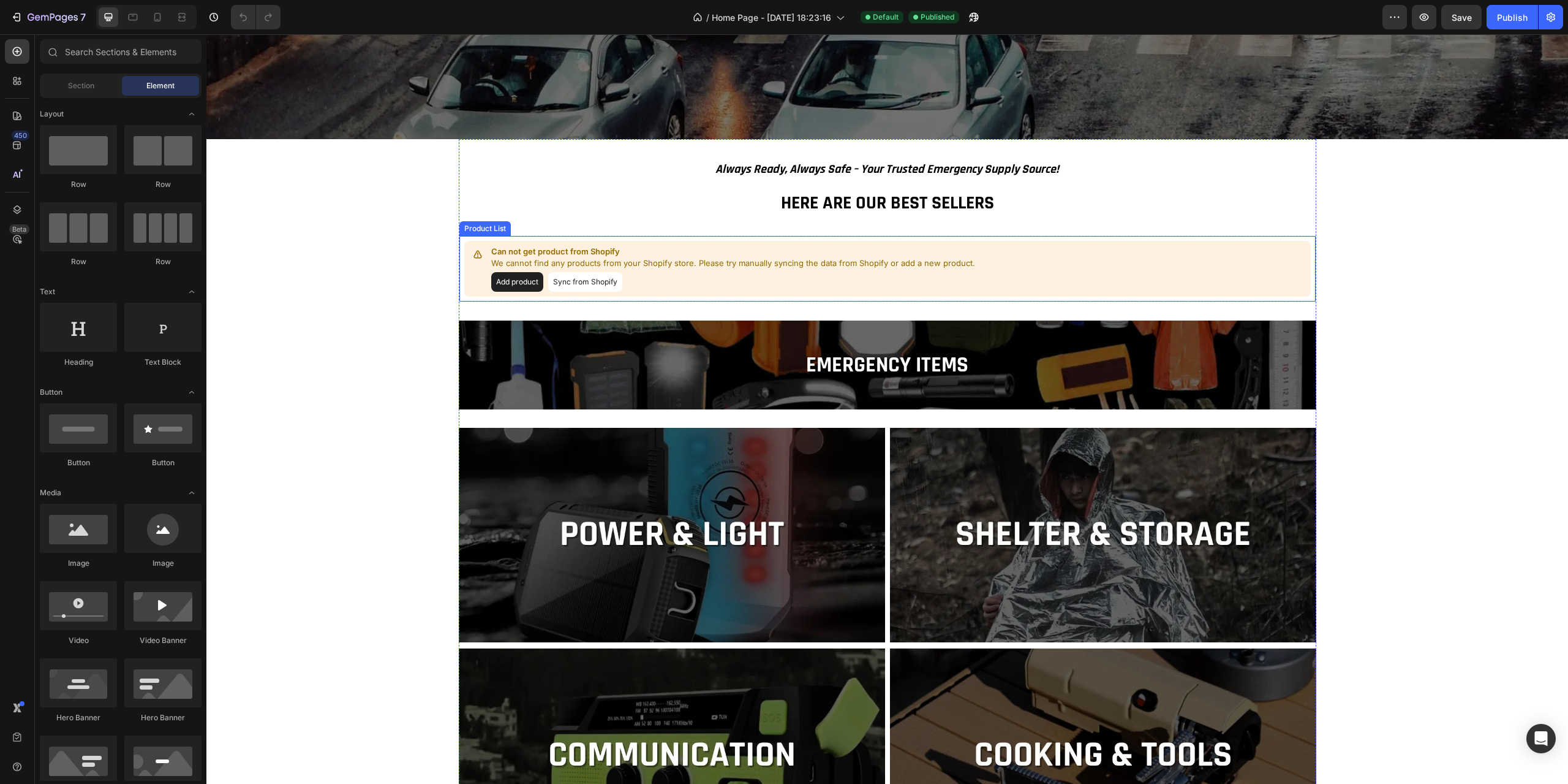
click at [649, 273] on div "Add product Sync from Shopify" at bounding box center [733, 282] width 484 height 19
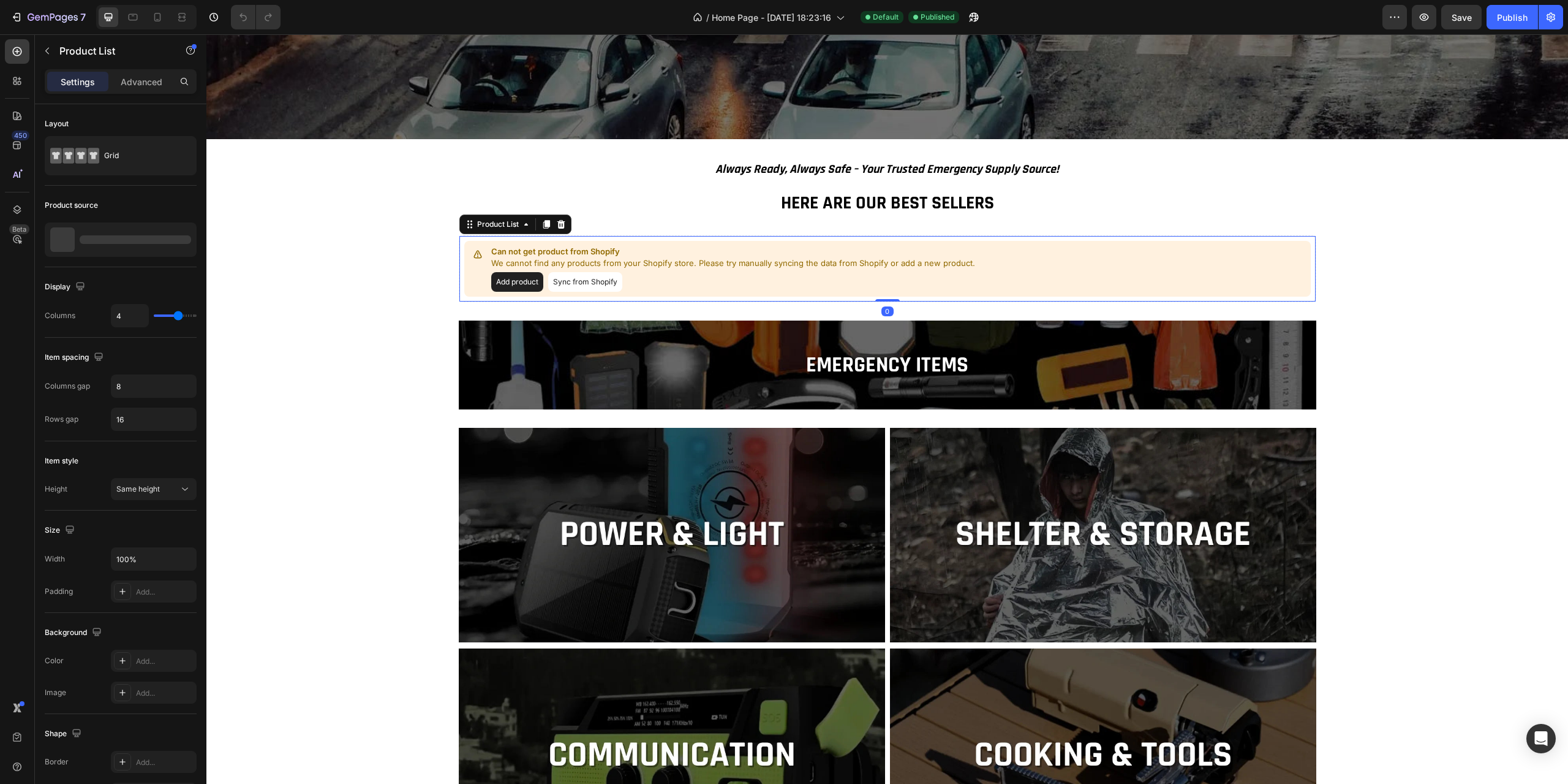
click at [588, 283] on button "Sync from Shopify" at bounding box center [585, 282] width 74 height 19
click at [586, 278] on button "Sync from Shopify" at bounding box center [585, 282] width 74 height 19
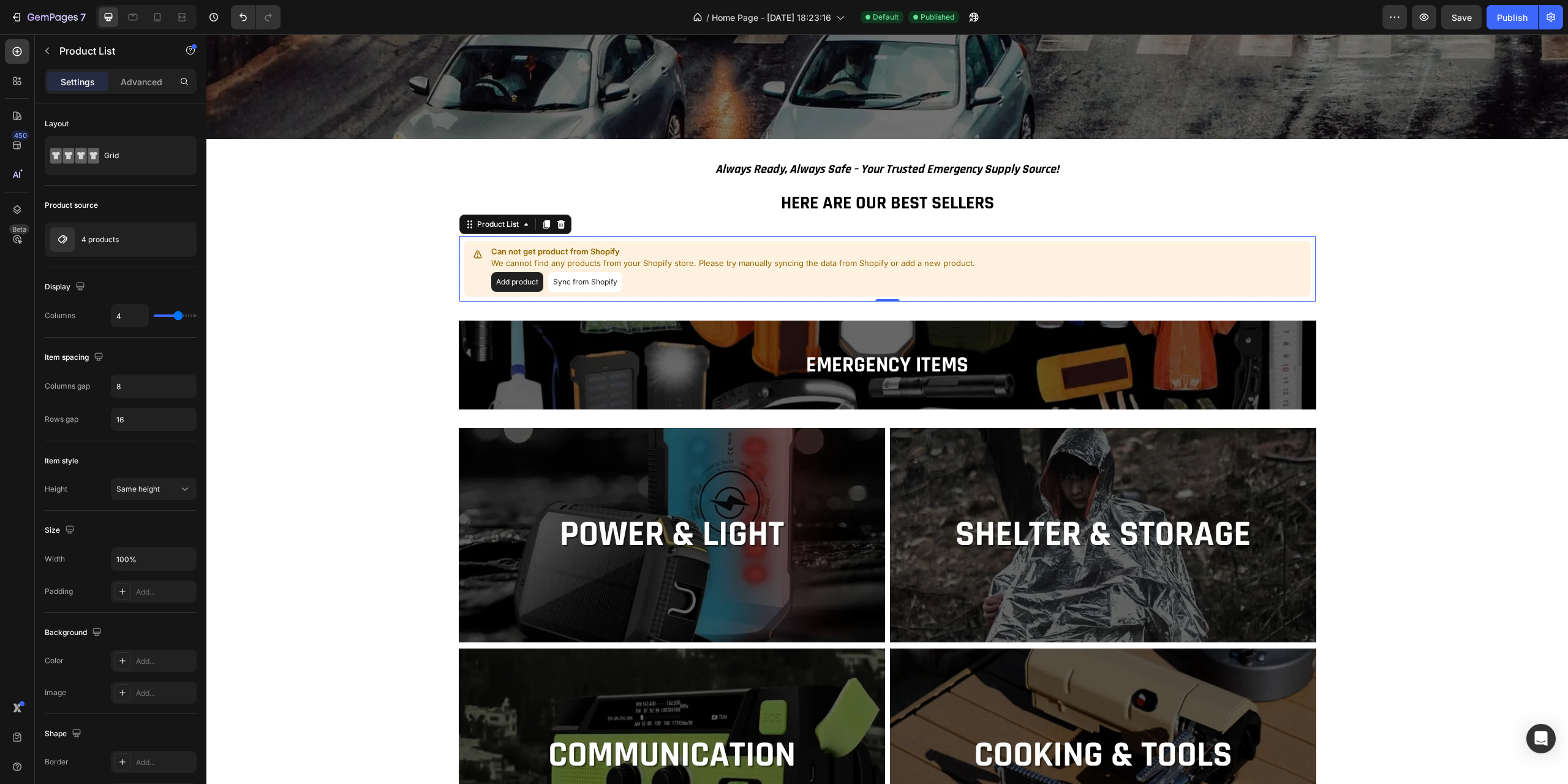
click at [586, 278] on button "Sync from Shopify" at bounding box center [585, 282] width 74 height 19
click at [594, 278] on button "Sync from Shopify" at bounding box center [585, 282] width 74 height 19
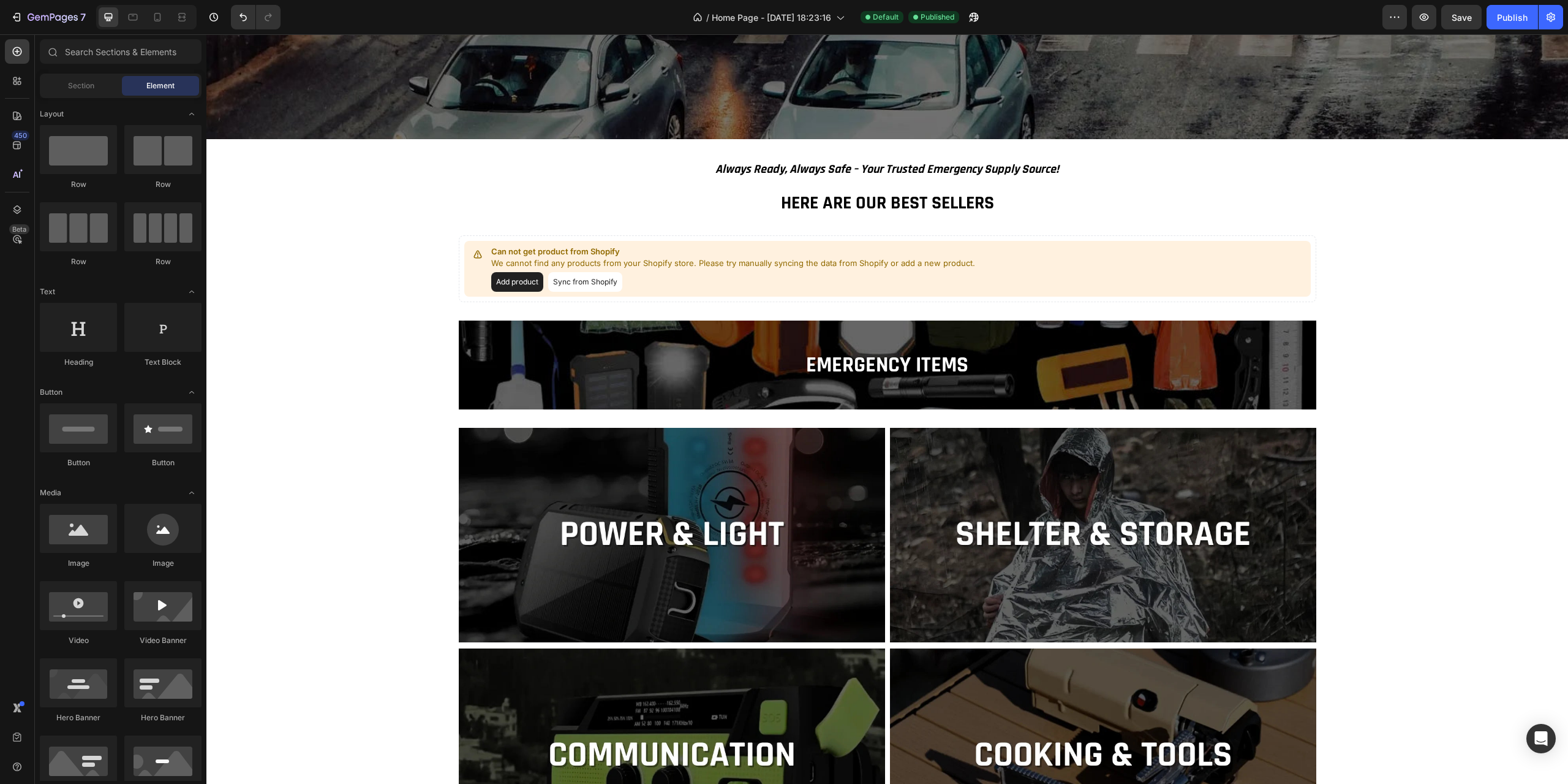
scroll to position [803, 0]
